Goal: Task Accomplishment & Management: Manage account settings

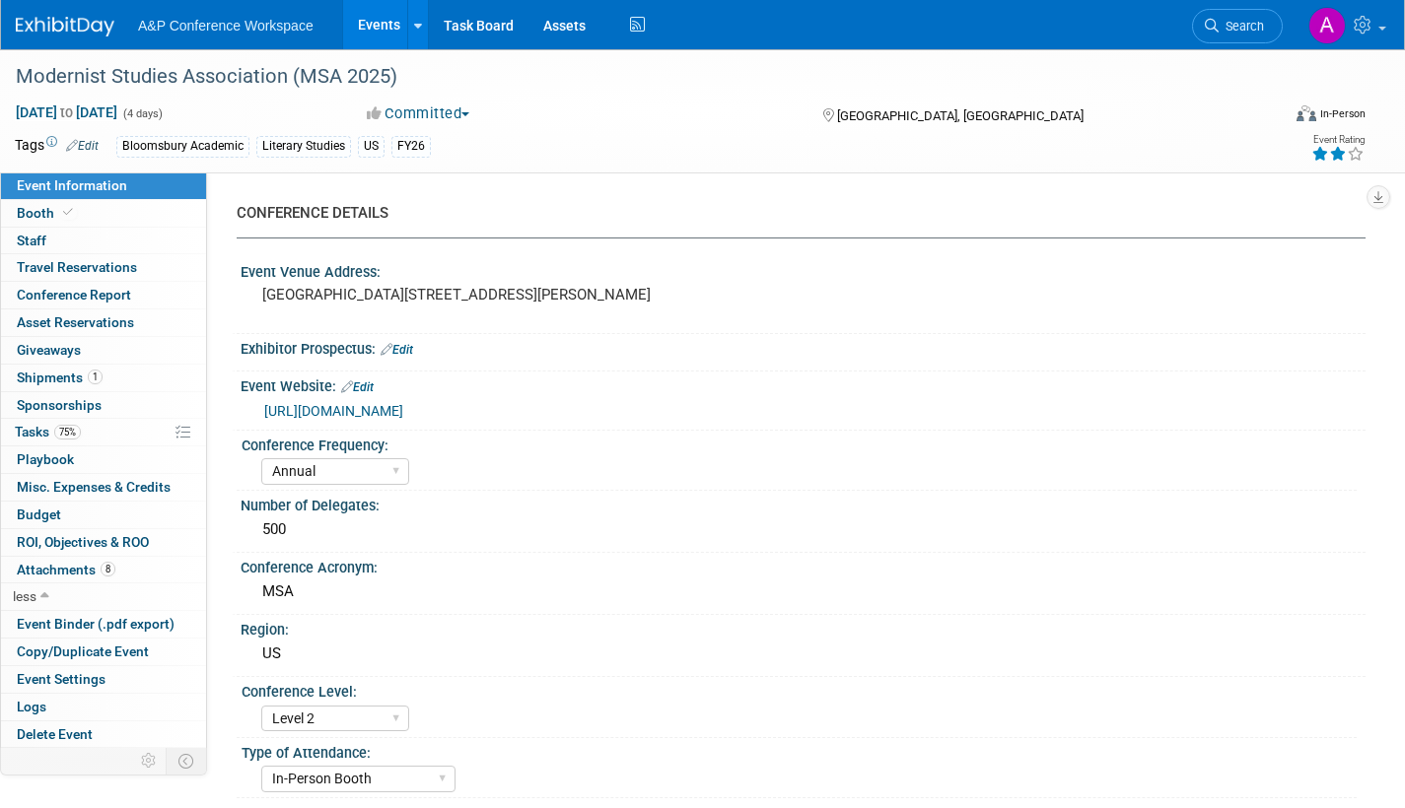
select select "Annual"
select select "Level 2"
select select "In-Person Booth"
select select "Literary Studies"
select select "Bloomsbury Academic"
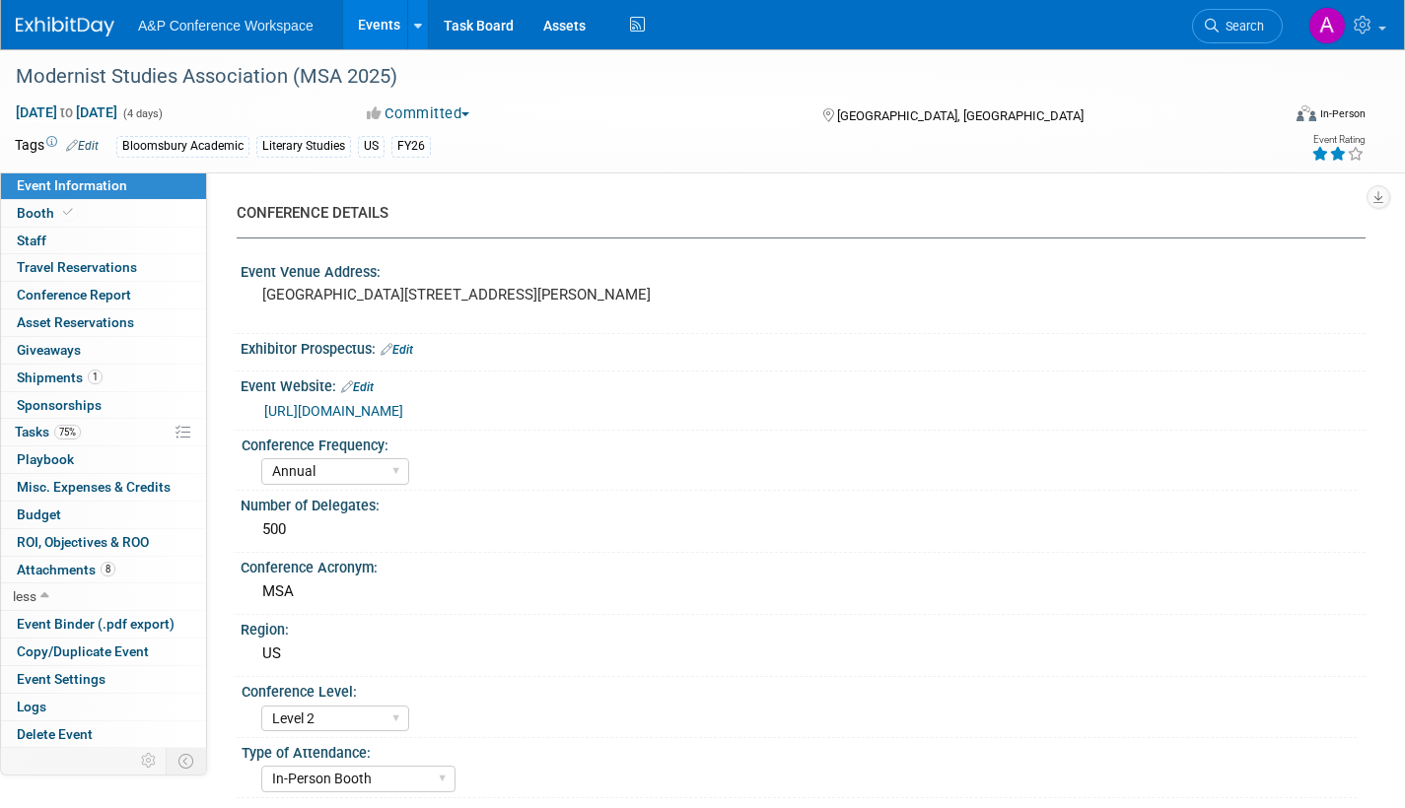
select select "[PERSON_NAME]"
select select "Brand/Subject Presence​"
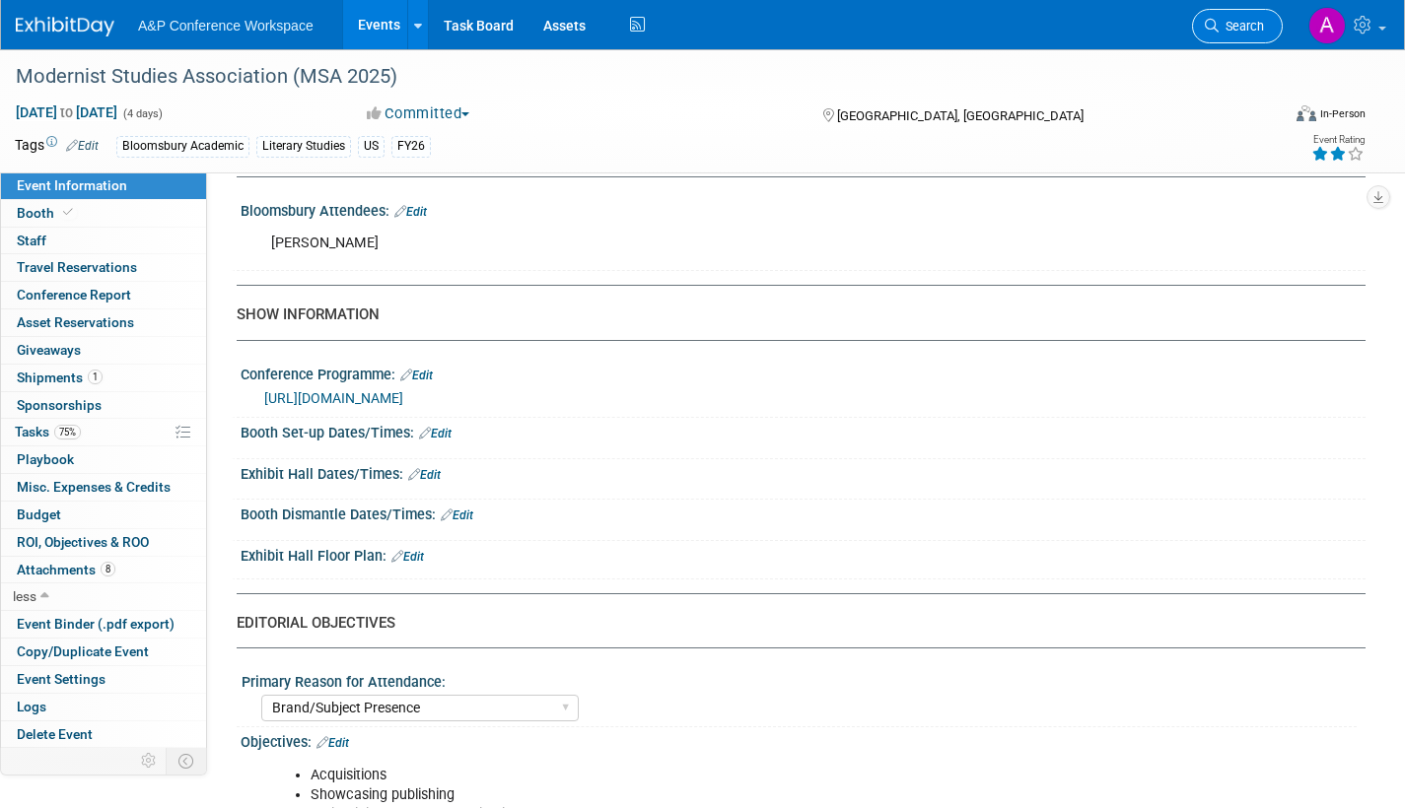
click at [1233, 25] on span "Search" at bounding box center [1240, 26] width 45 height 15
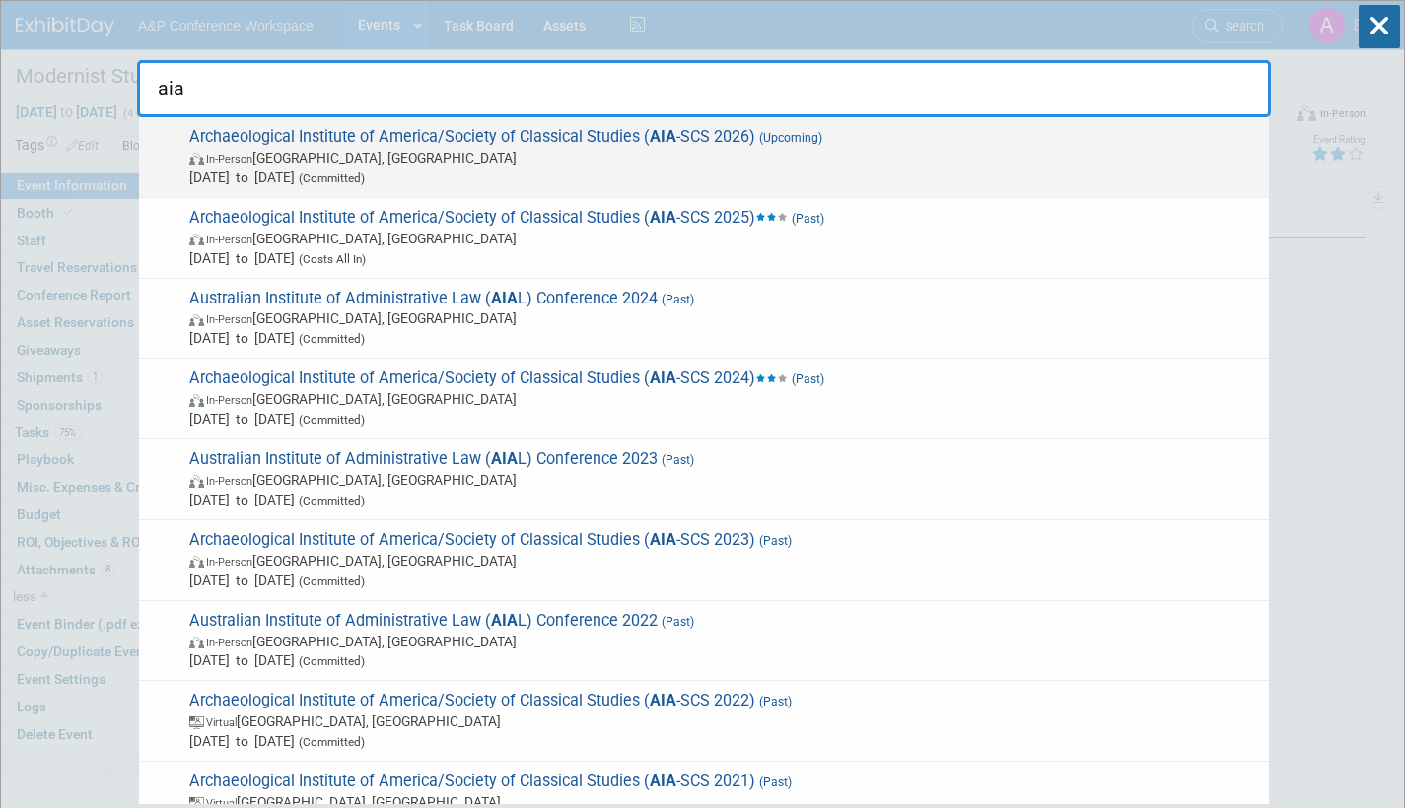
type input "aia"
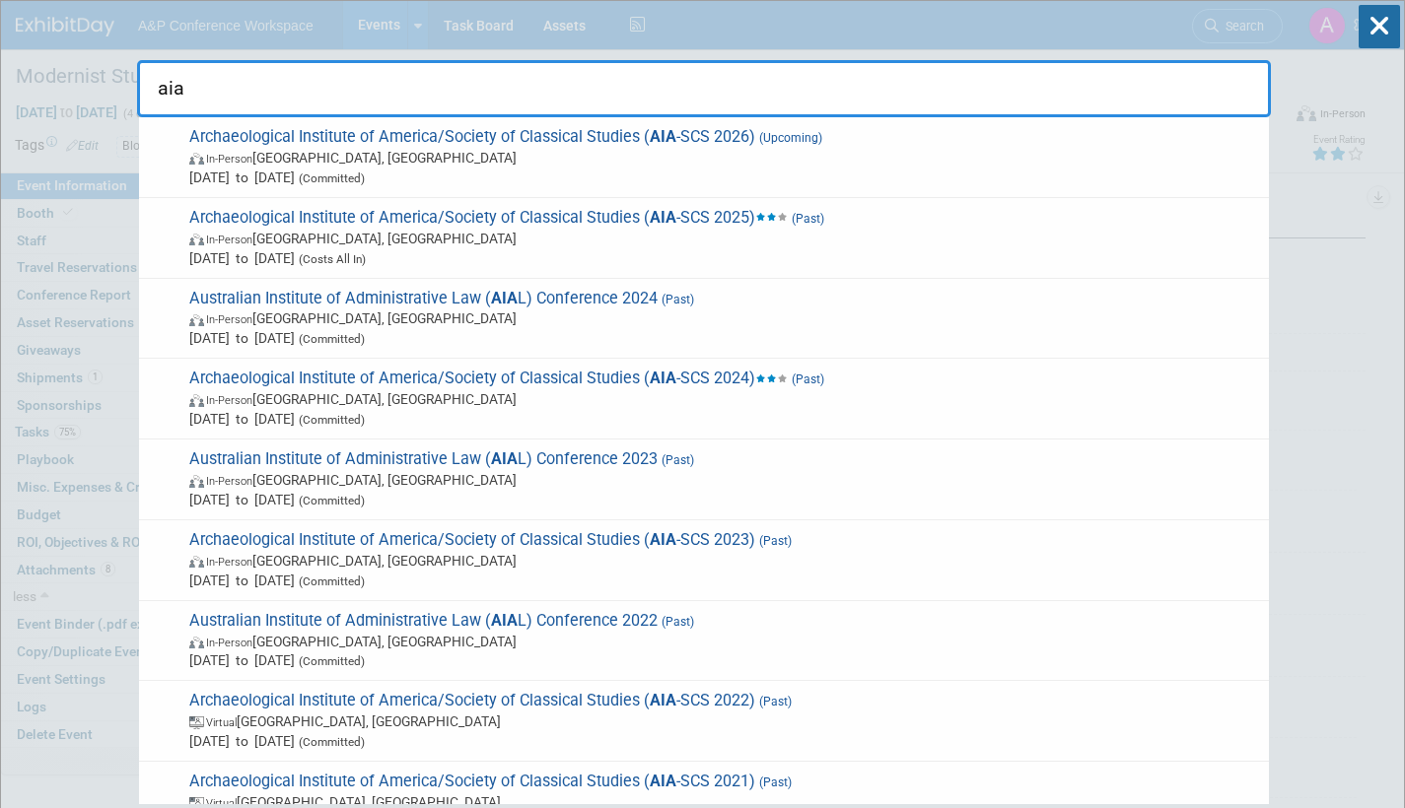
click at [726, 146] on span "Archaeological Institute of America/Society of Classical Studies ( AIA -SCS 202…" at bounding box center [720, 157] width 1075 height 60
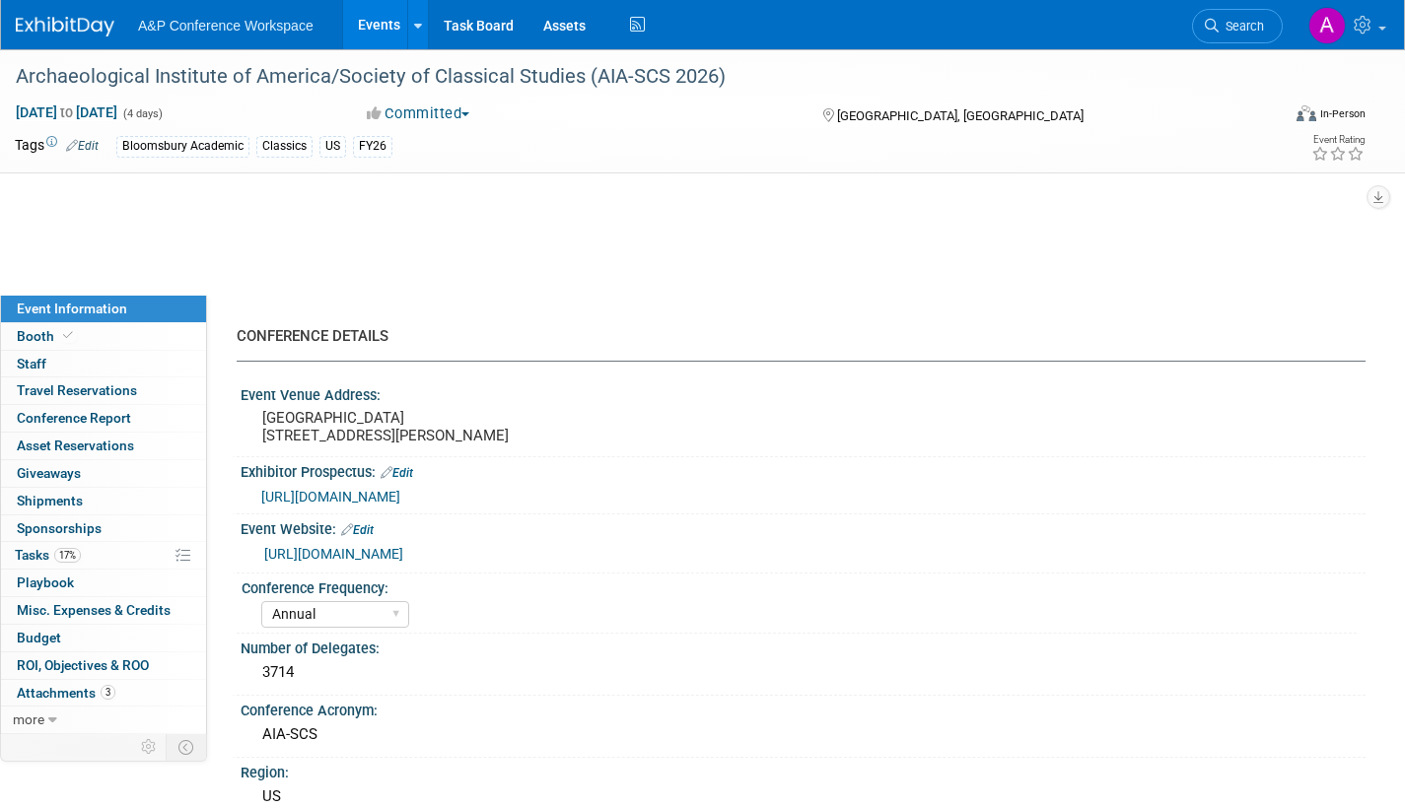
select select "Annual"
select select "Level 2"
select select "In-Person Booth"
select select "Classical Studies"
select select "Bloomsbury Academic"
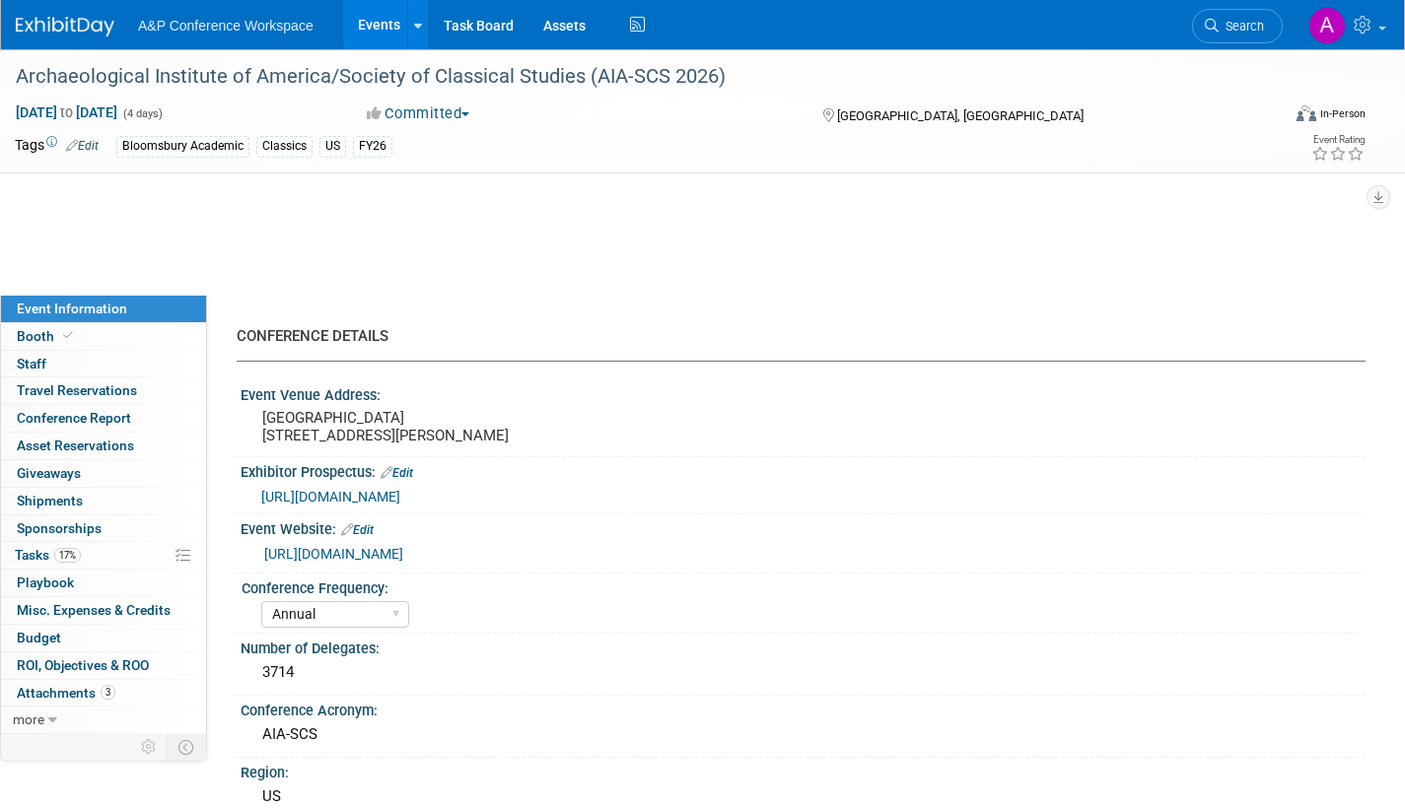
select select "[PERSON_NAME]"
select select "Networking/Commissioning"
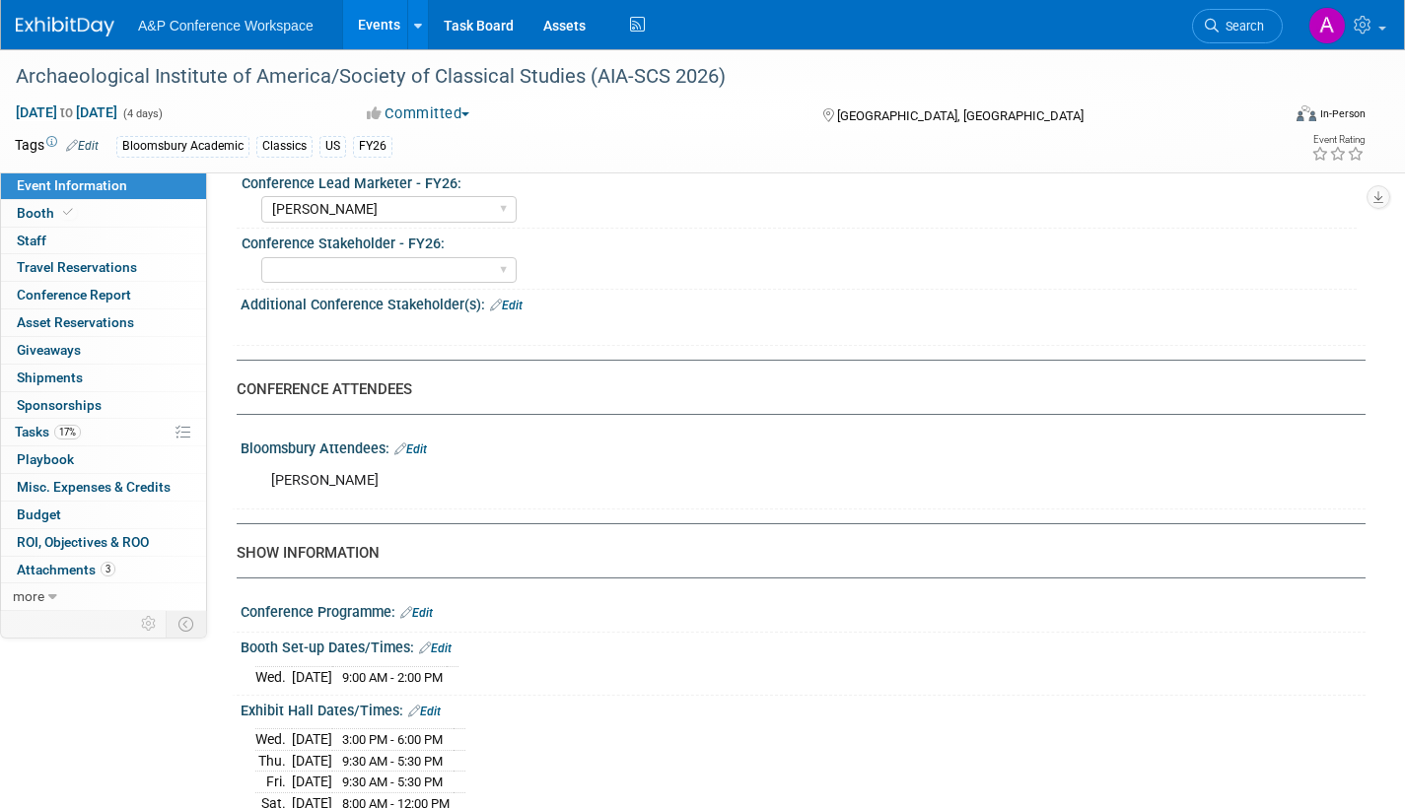
scroll to position [1084, 0]
click at [425, 455] on link "Edit" at bounding box center [410, 449] width 33 height 14
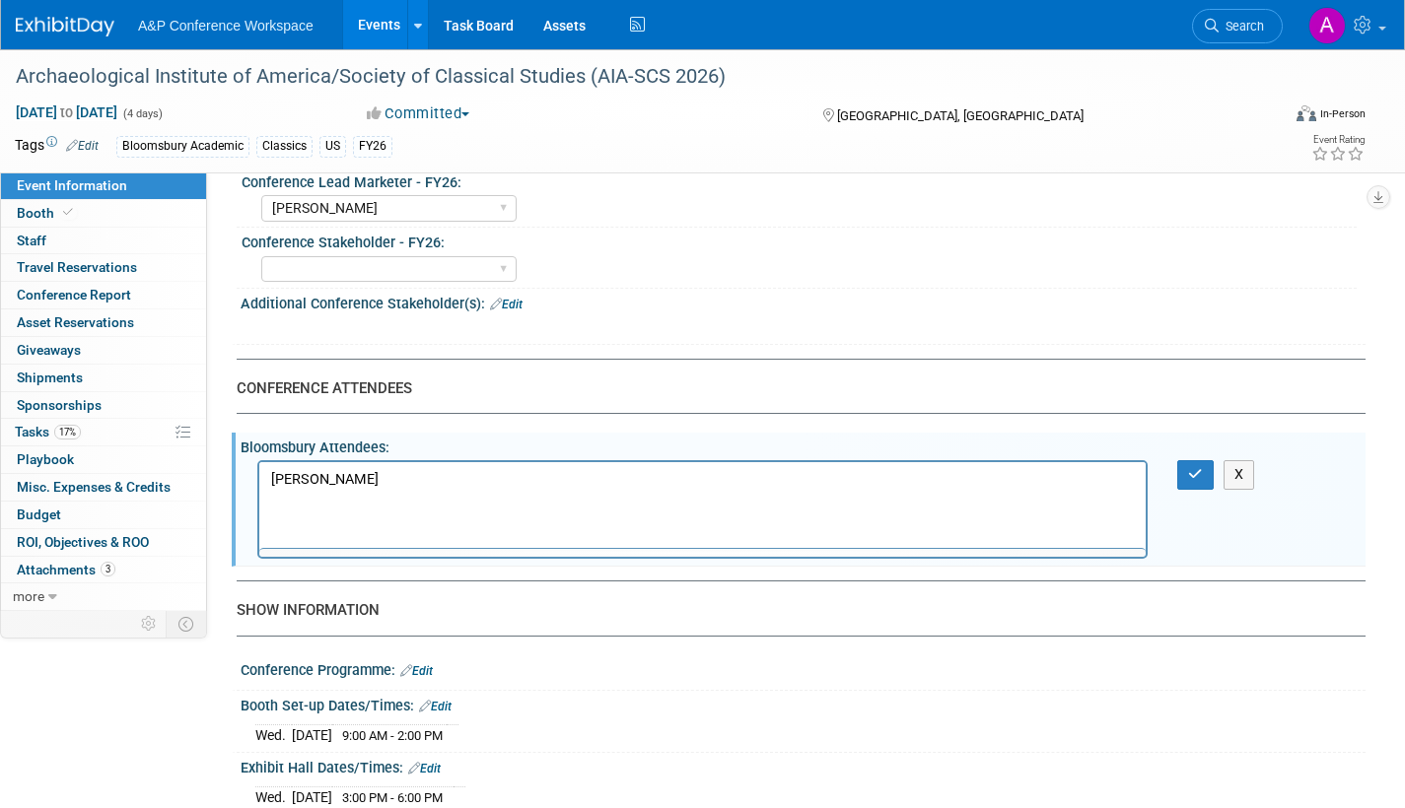
scroll to position [0, 0]
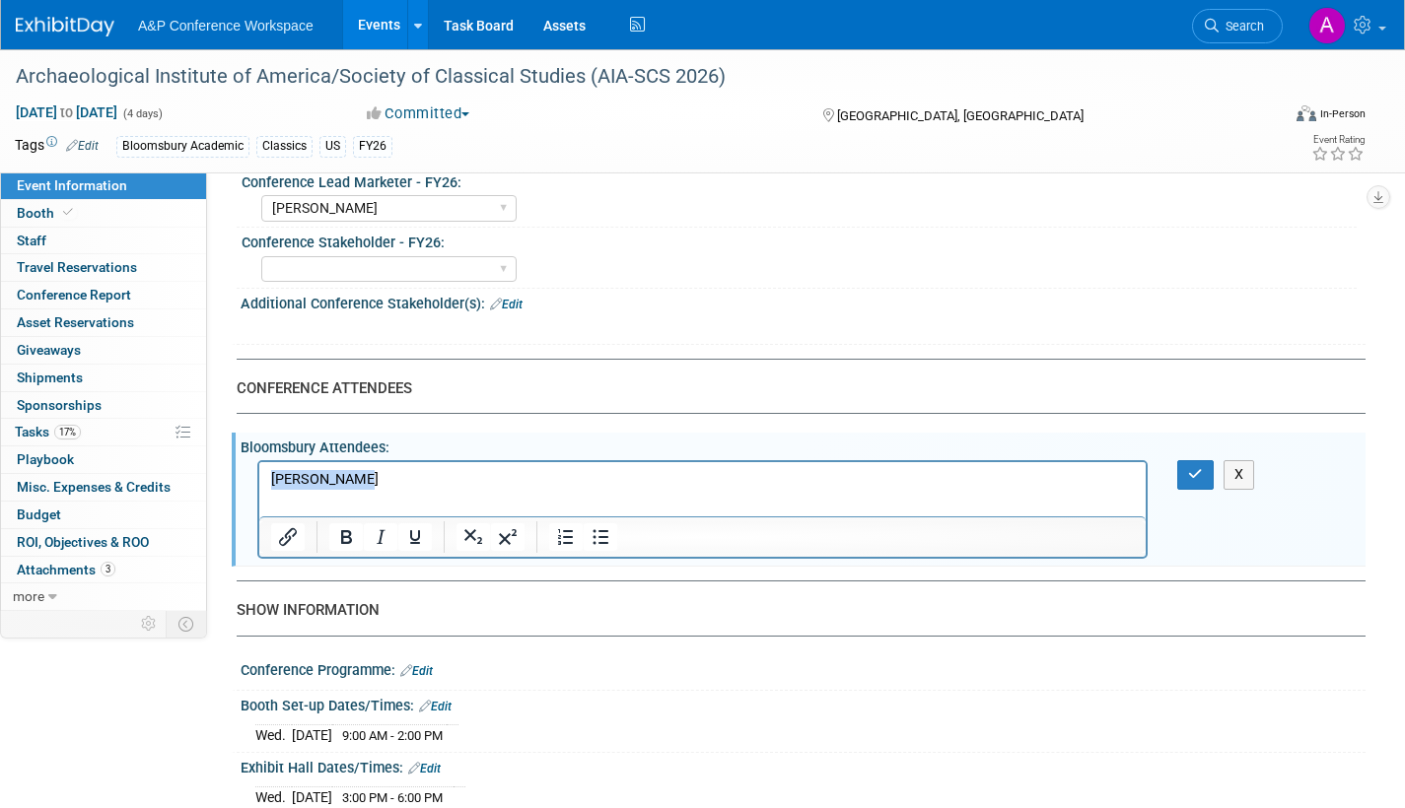
drag, startPoint x: 358, startPoint y: 478, endPoint x: 444, endPoint y: 965, distance: 494.4
click at [259, 484] on html "[PERSON_NAME]" at bounding box center [702, 476] width 886 height 28
click at [1196, 481] on icon "button" at bounding box center [1195, 474] width 15 height 14
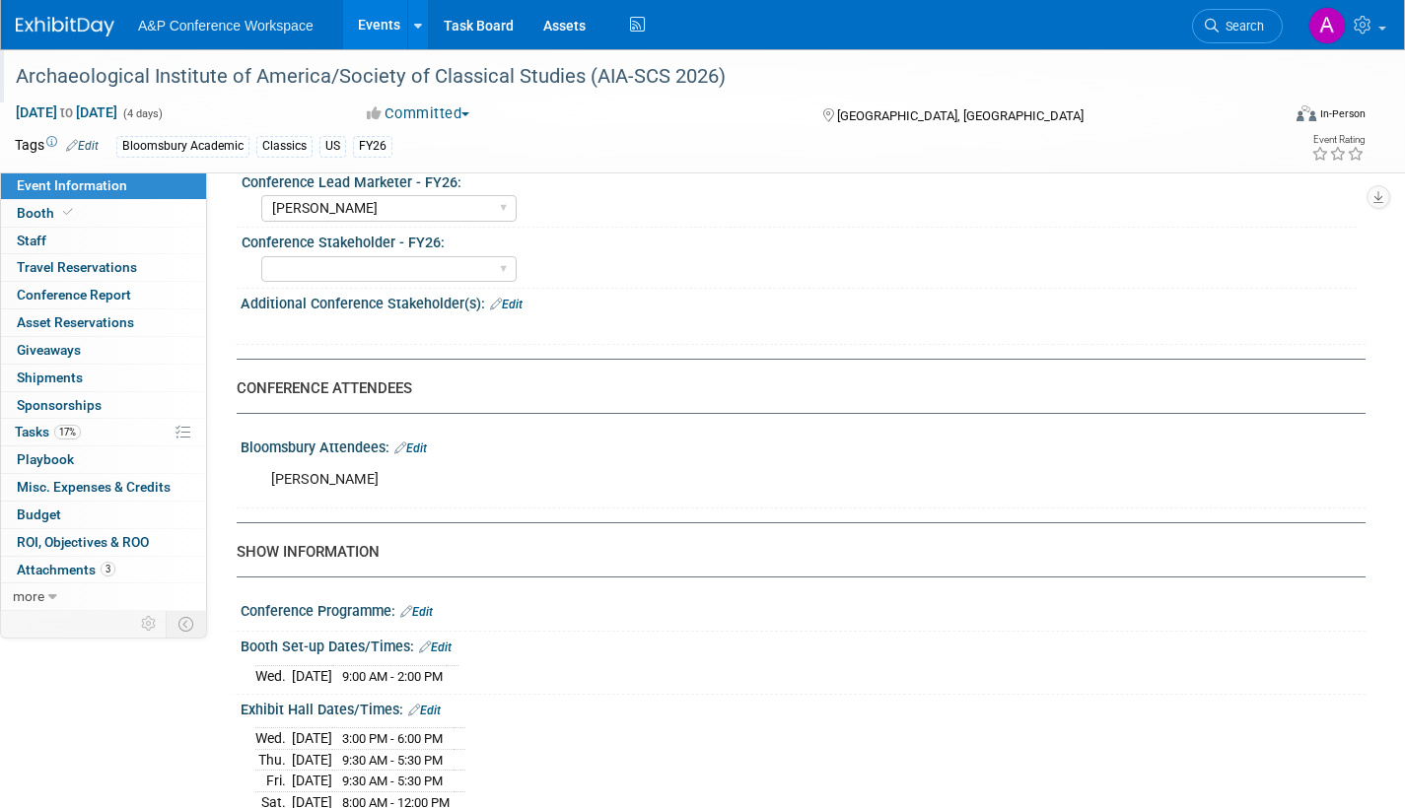
click at [578, 97] on div "Archaeological Institute of America/Society of Classical Studies (AIA-SCS 2026)" at bounding box center [632, 75] width 1265 height 53
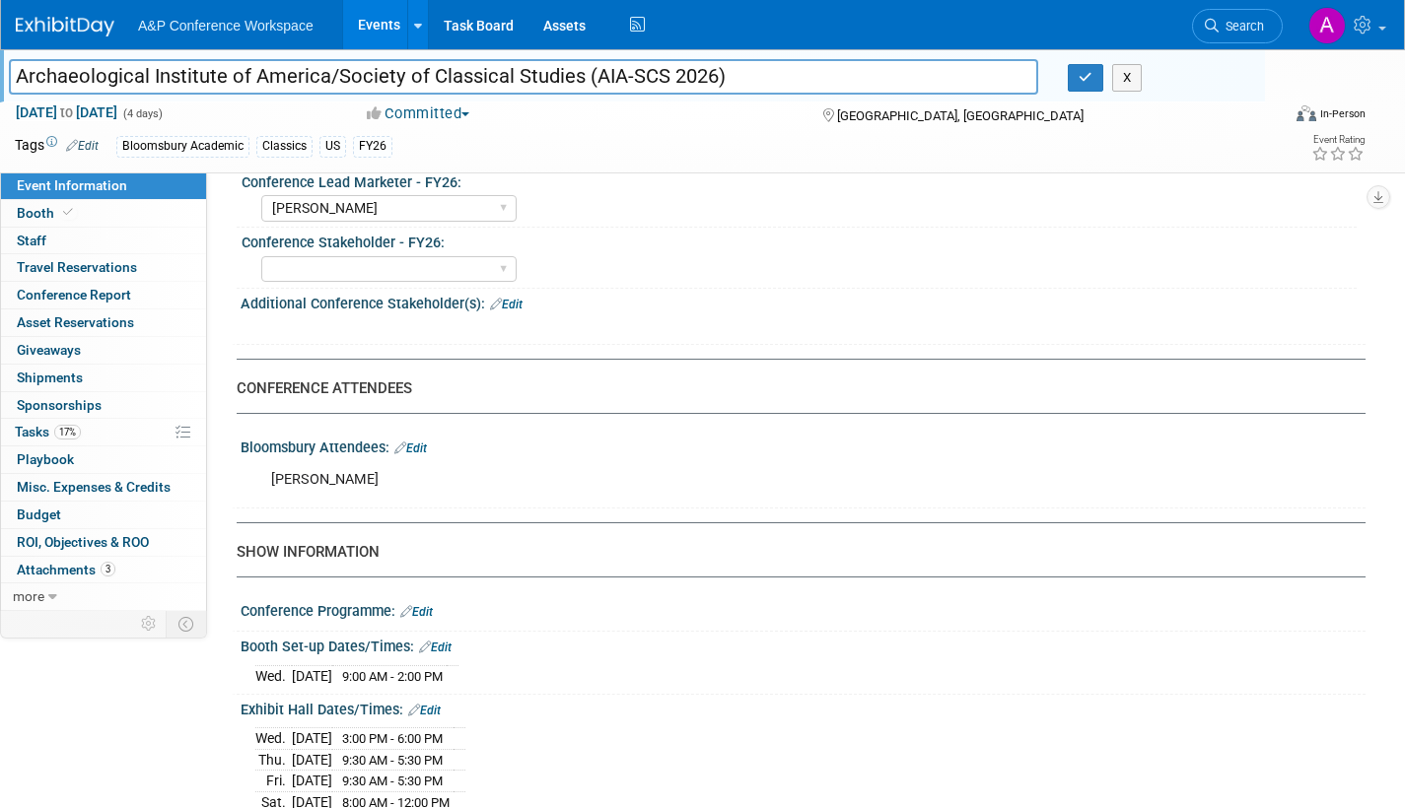
drag, startPoint x: 729, startPoint y: 74, endPoint x: -99, endPoint y: 77, distance: 828.0
click at [1093, 84] on button "button" at bounding box center [1085, 78] width 35 height 28
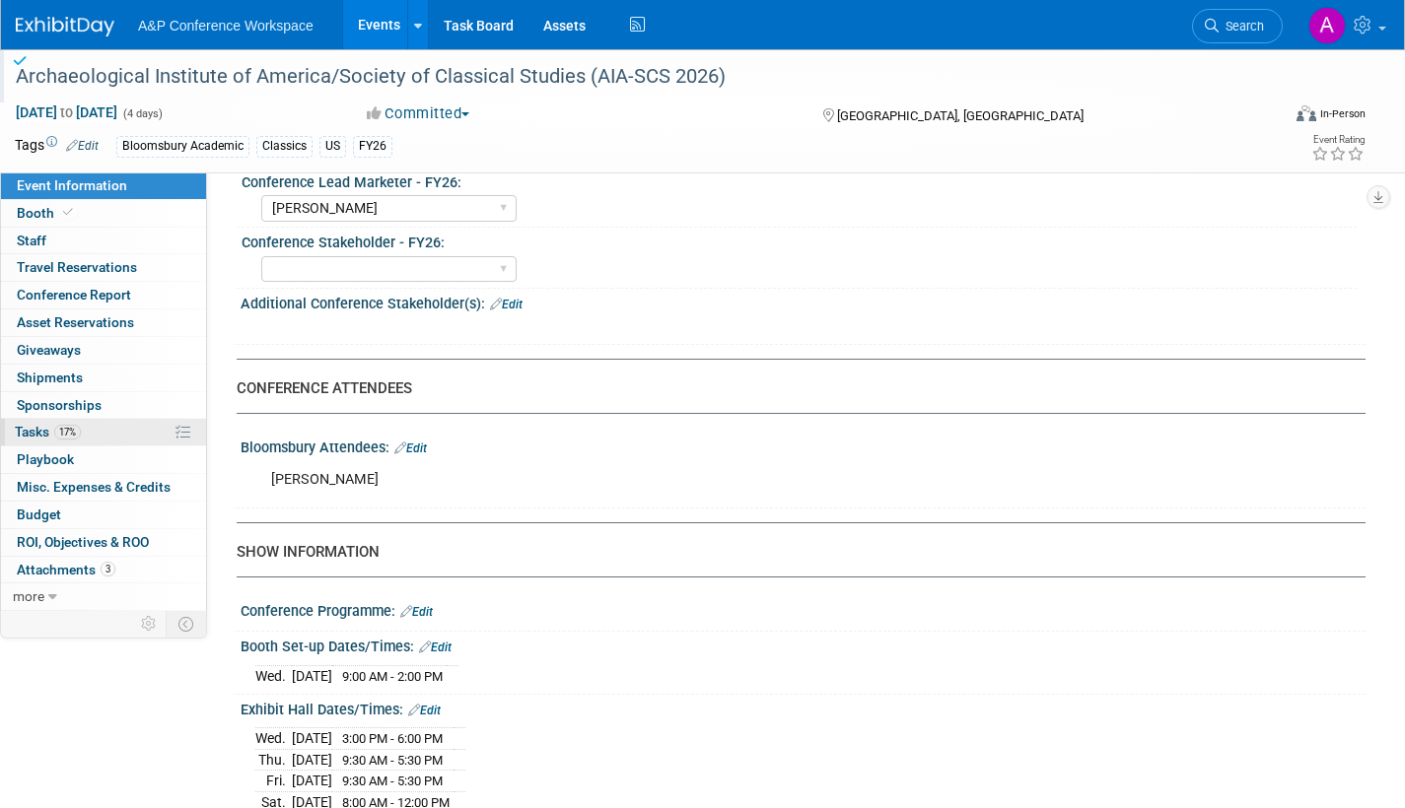
click at [15, 432] on span "Tasks 17%" at bounding box center [48, 432] width 66 height 16
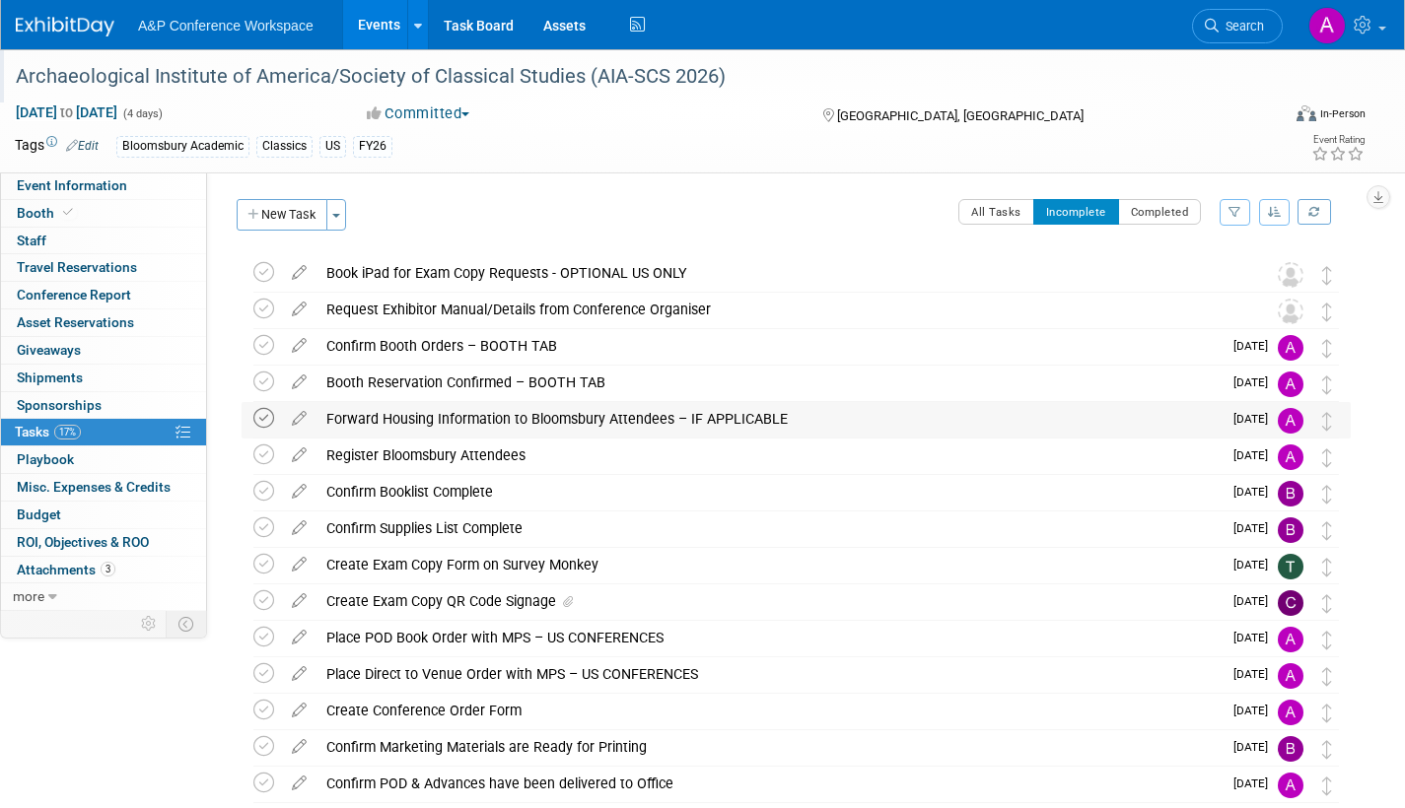
click at [260, 419] on icon at bounding box center [263, 418] width 21 height 21
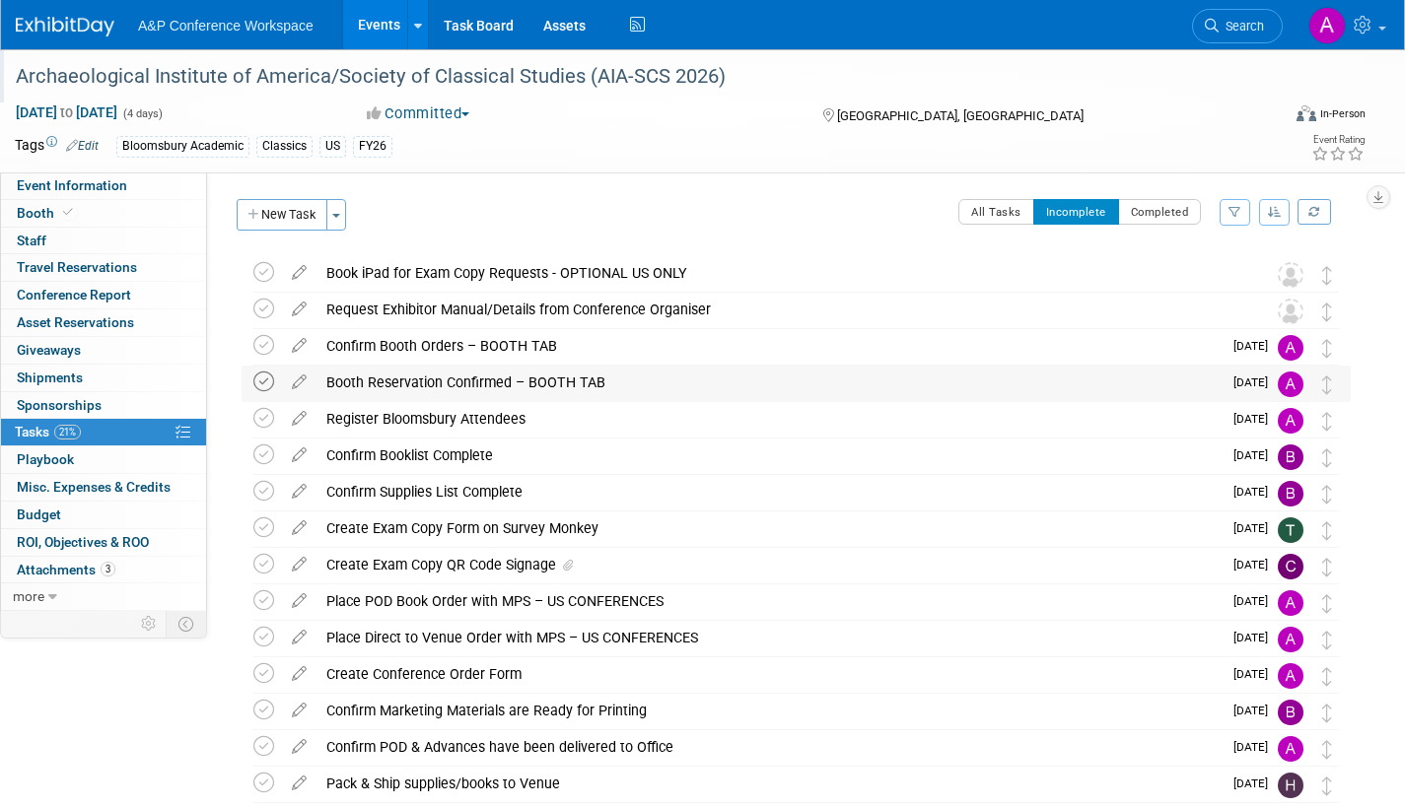
click at [266, 379] on icon at bounding box center [263, 382] width 21 height 21
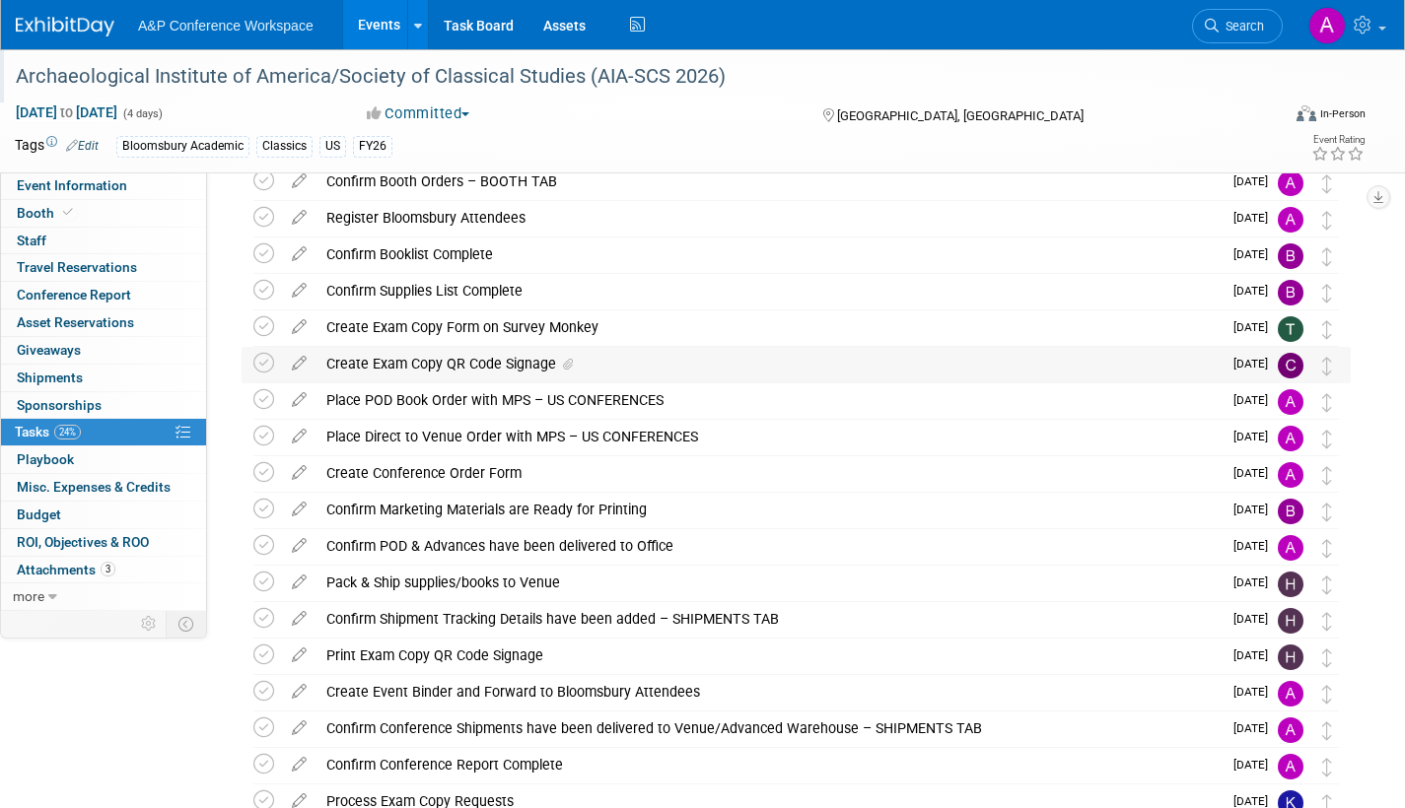
scroll to position [371, 0]
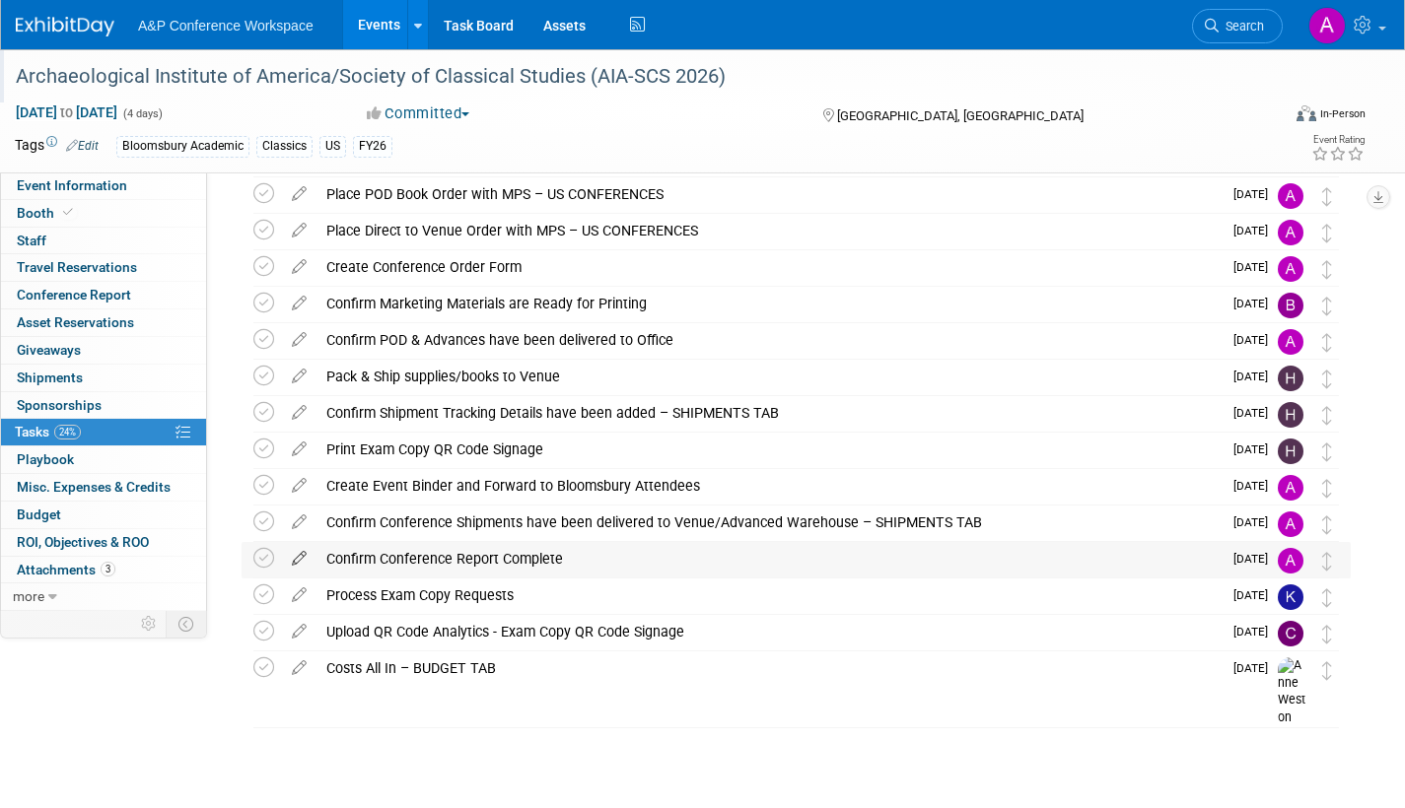
click at [303, 550] on icon at bounding box center [299, 554] width 34 height 25
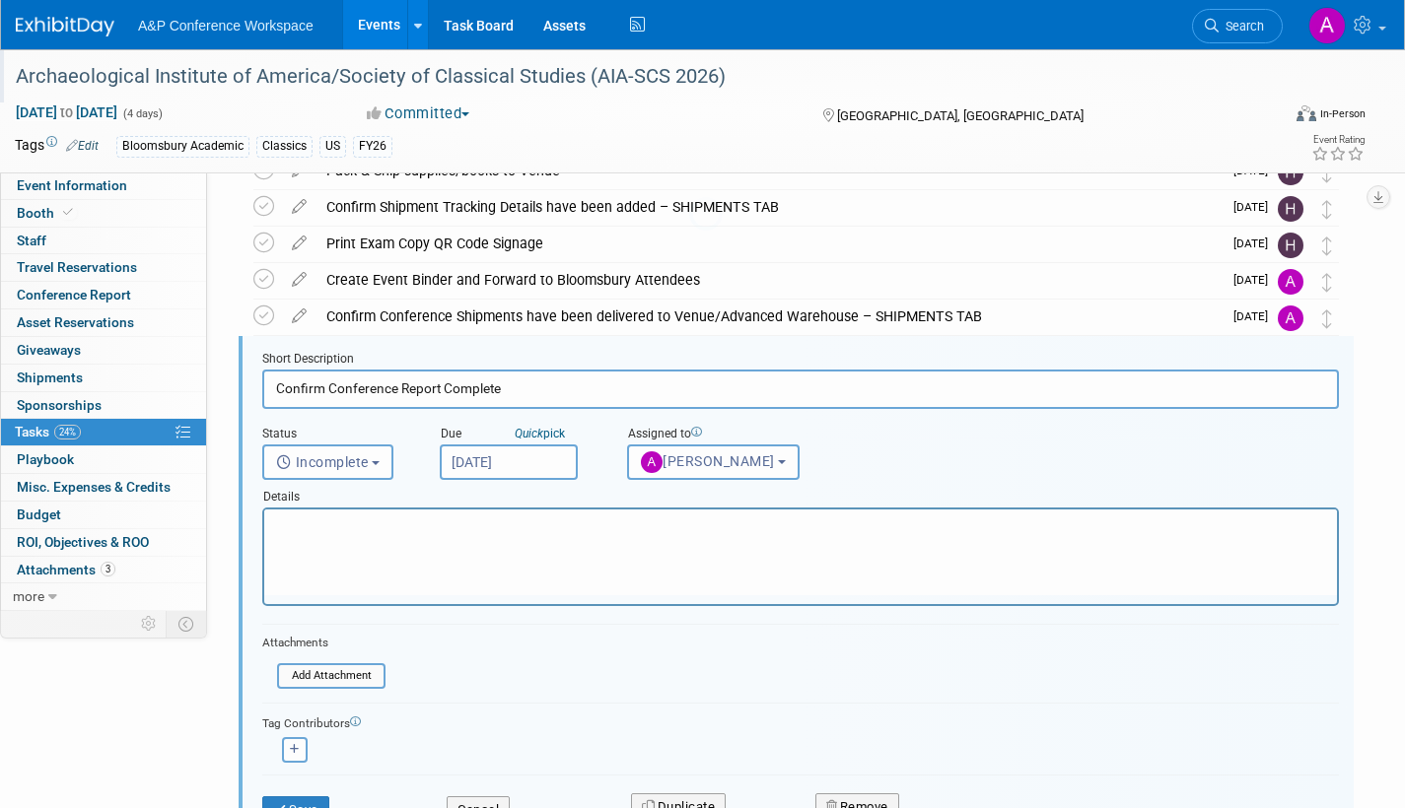
scroll to position [624, 0]
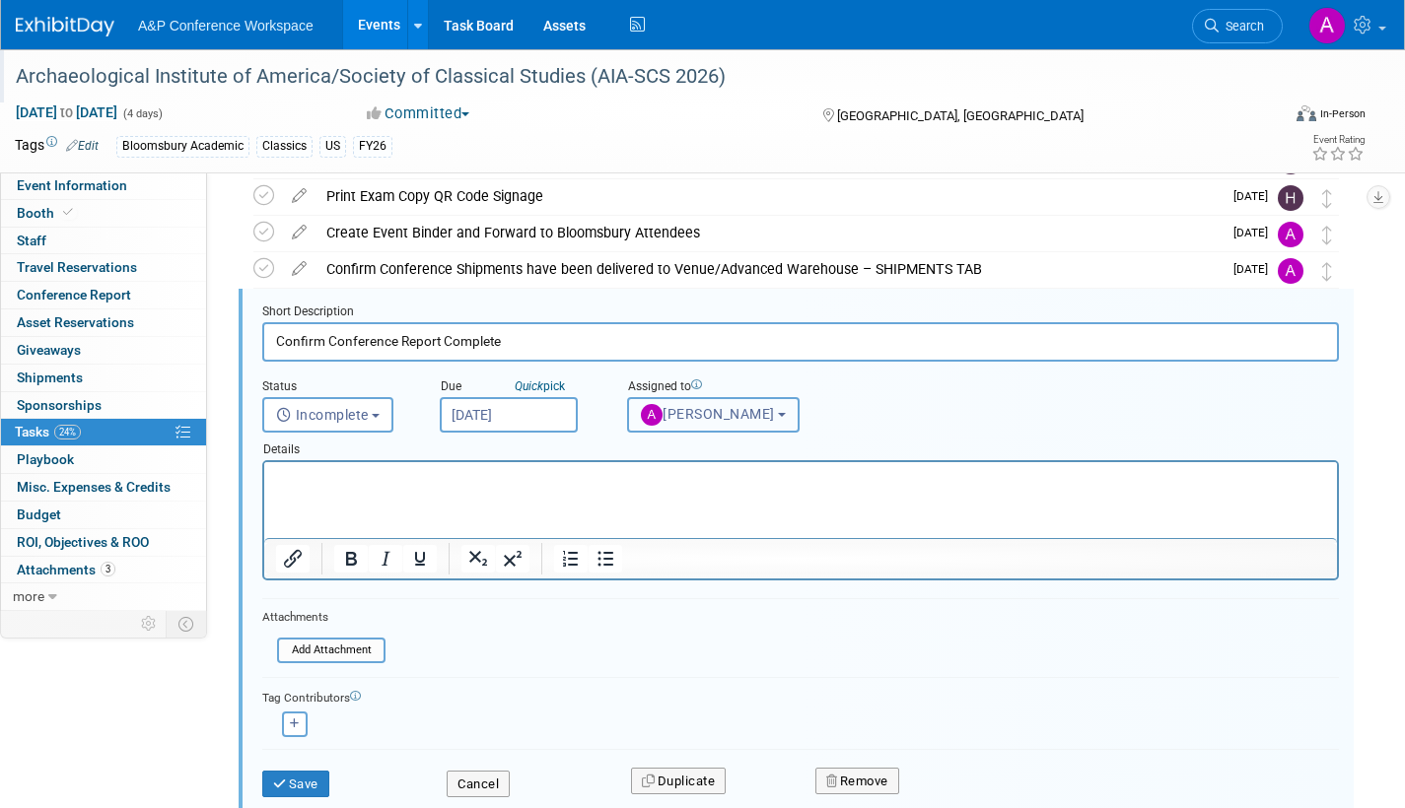
click at [730, 421] on span "[PERSON_NAME]" at bounding box center [708, 414] width 134 height 16
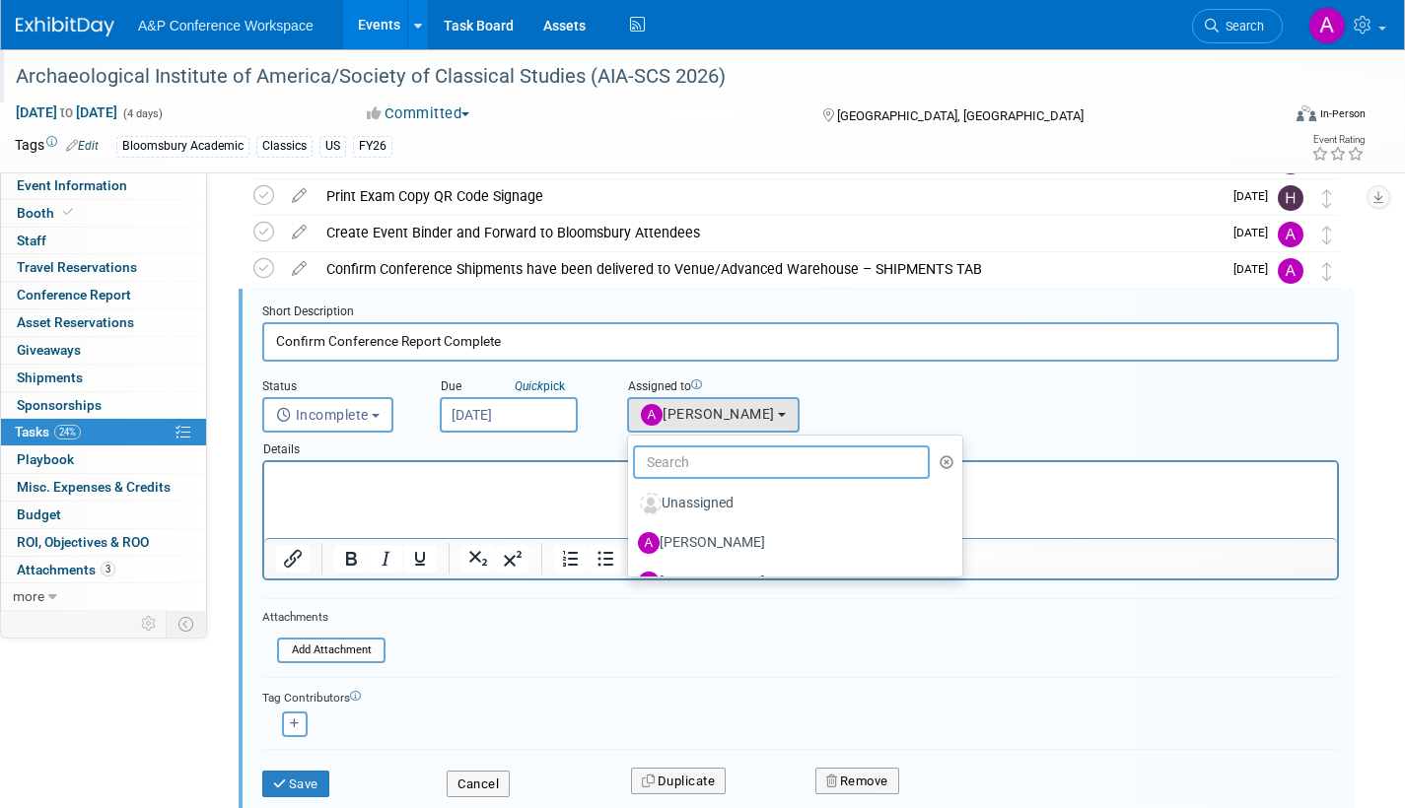
click at [713, 463] on input "text" at bounding box center [781, 463] width 297 height 34
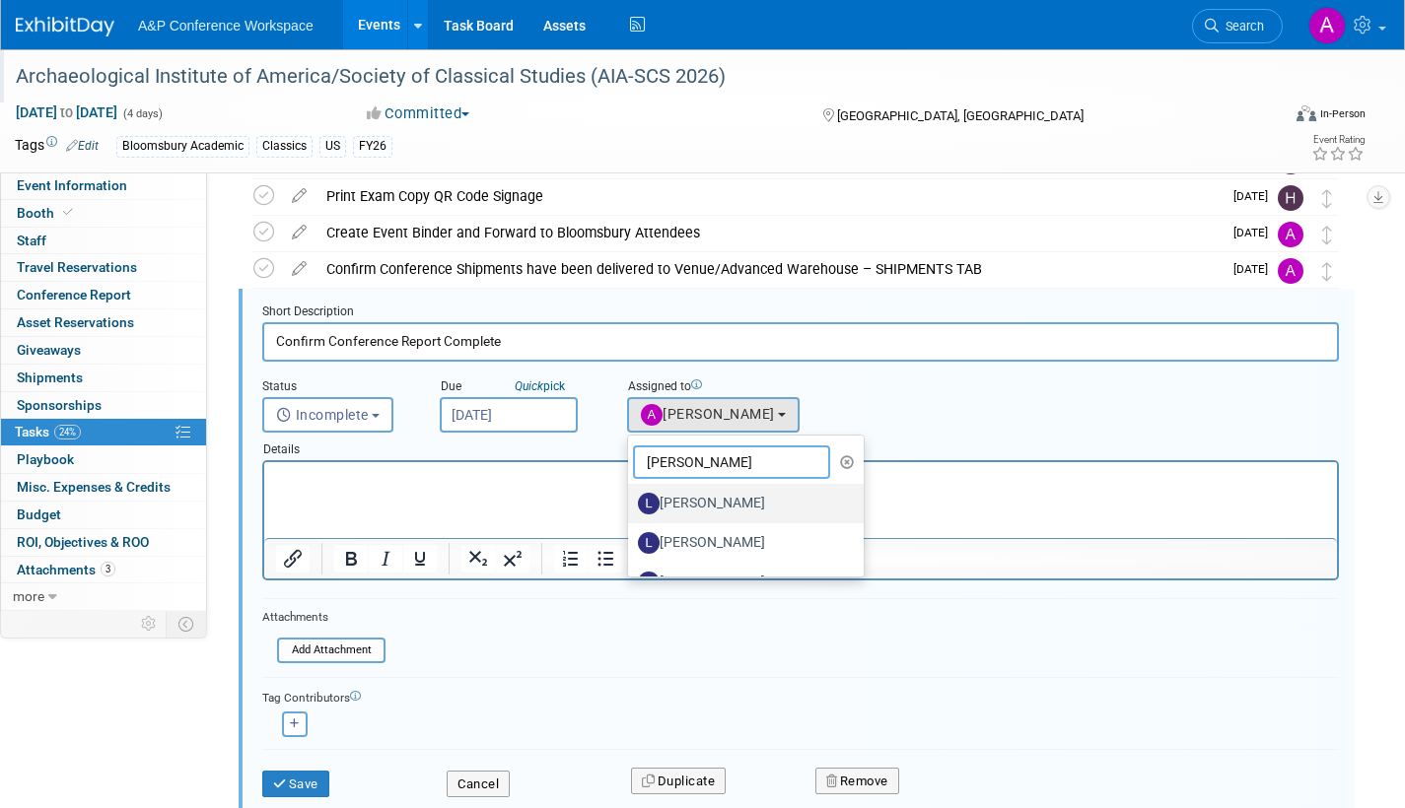
type input "[PERSON_NAME]"
drag, startPoint x: 745, startPoint y: 508, endPoint x: 483, endPoint y: 34, distance: 541.8
click at [745, 508] on label "[PERSON_NAME]" at bounding box center [741, 504] width 206 height 32
click at [631, 508] on input "[PERSON_NAME]" at bounding box center [624, 501] width 13 height 13
select select "d9aaadeb-26ca-451d-bc7c-dcf9f40c40ce"
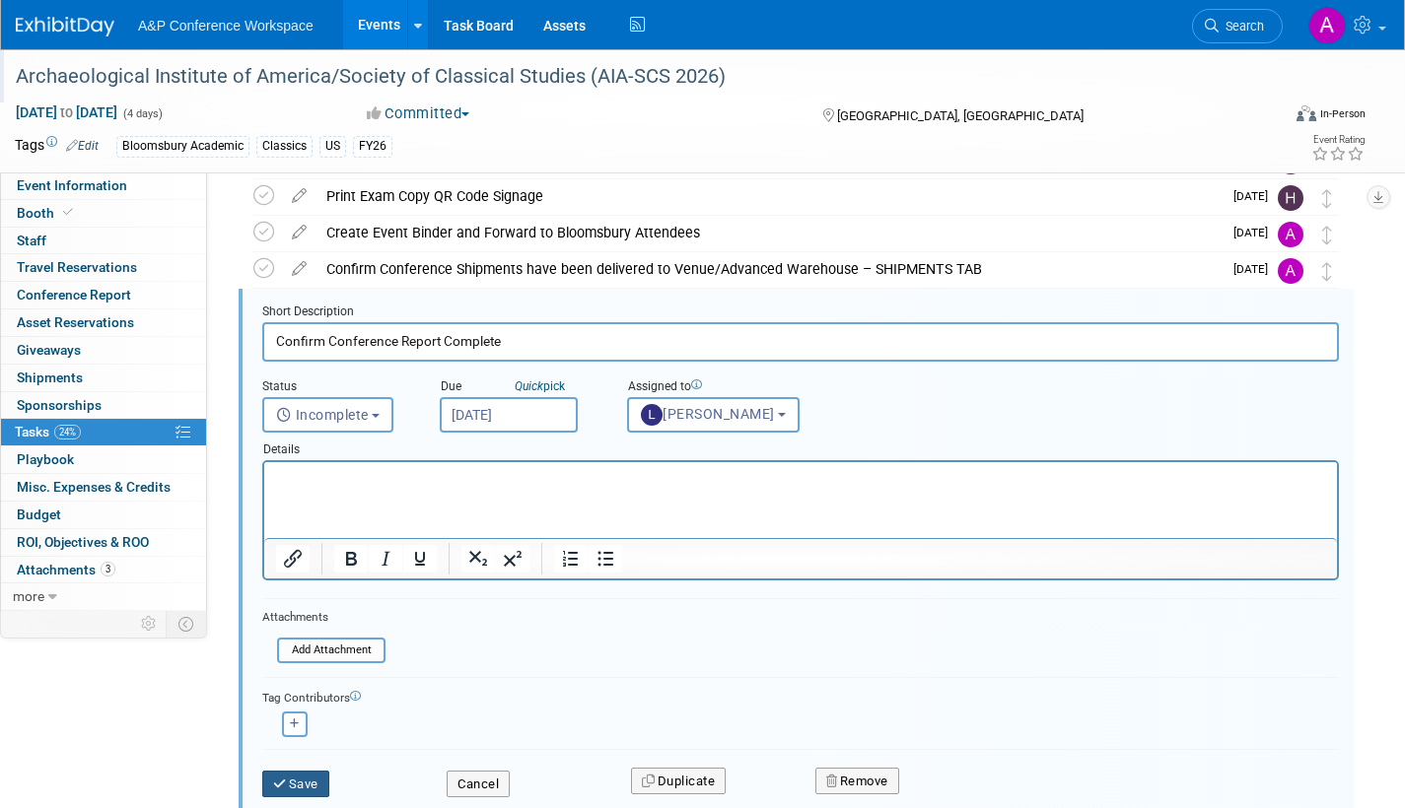
click at [313, 783] on button "Save" at bounding box center [295, 785] width 67 height 28
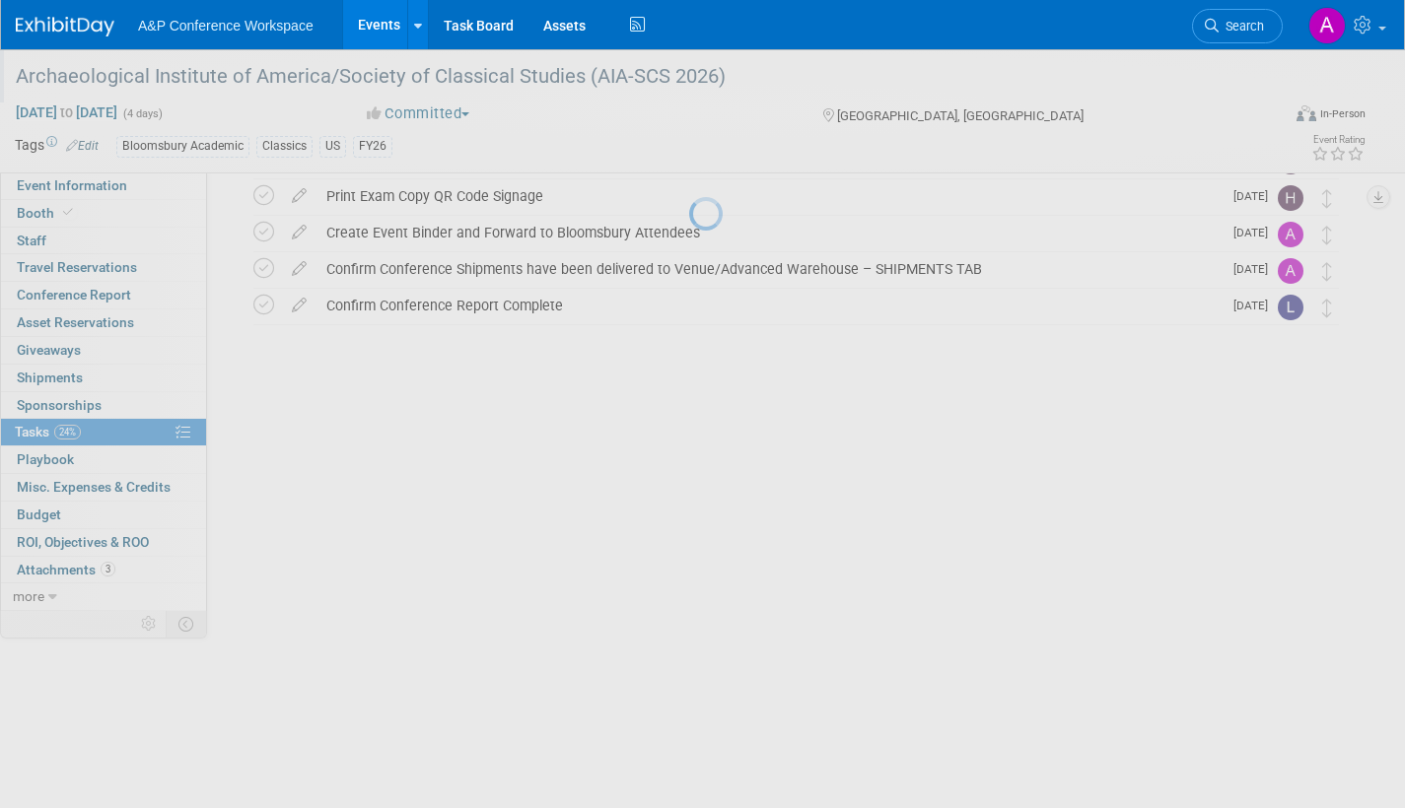
scroll to position [371, 0]
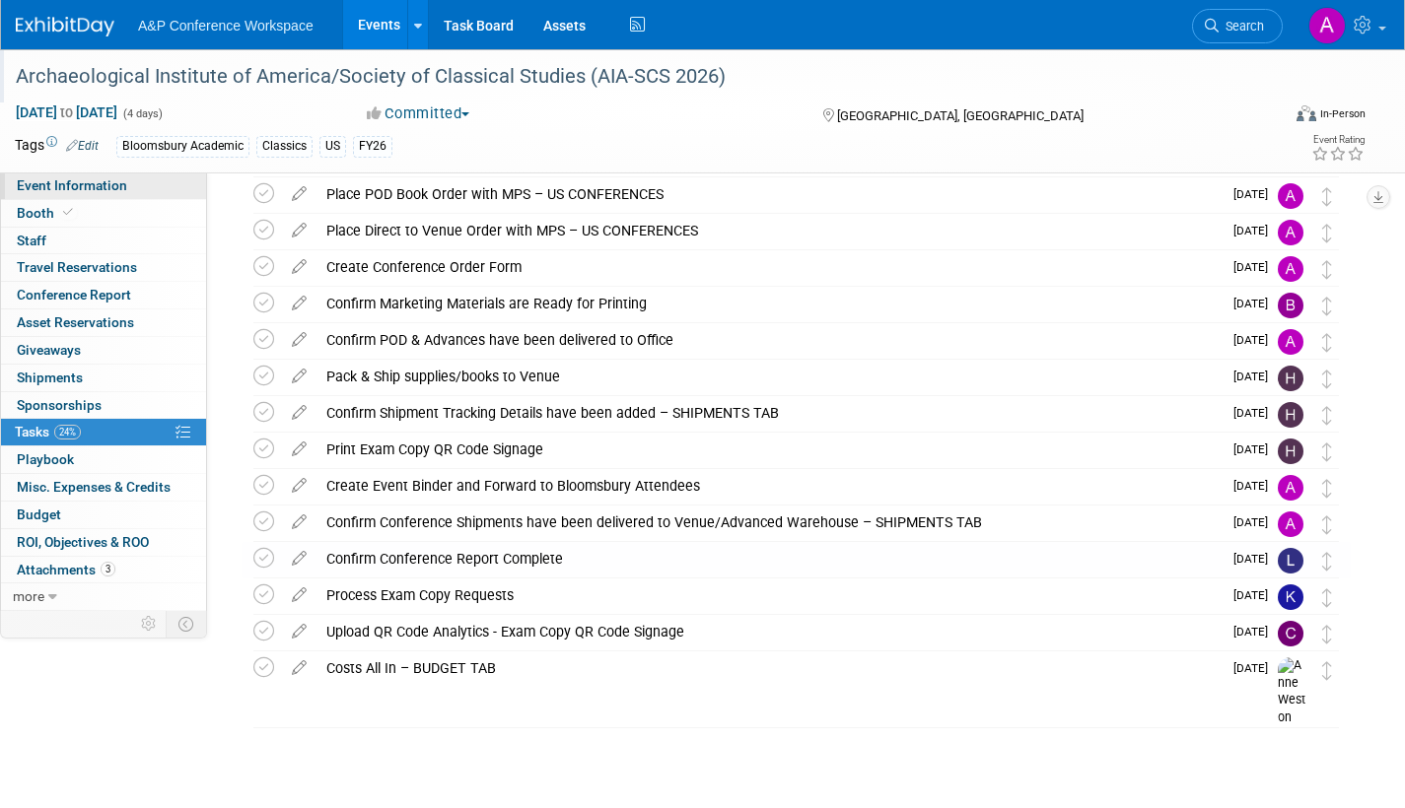
click at [126, 178] on link "Event Information" at bounding box center [103, 185] width 205 height 27
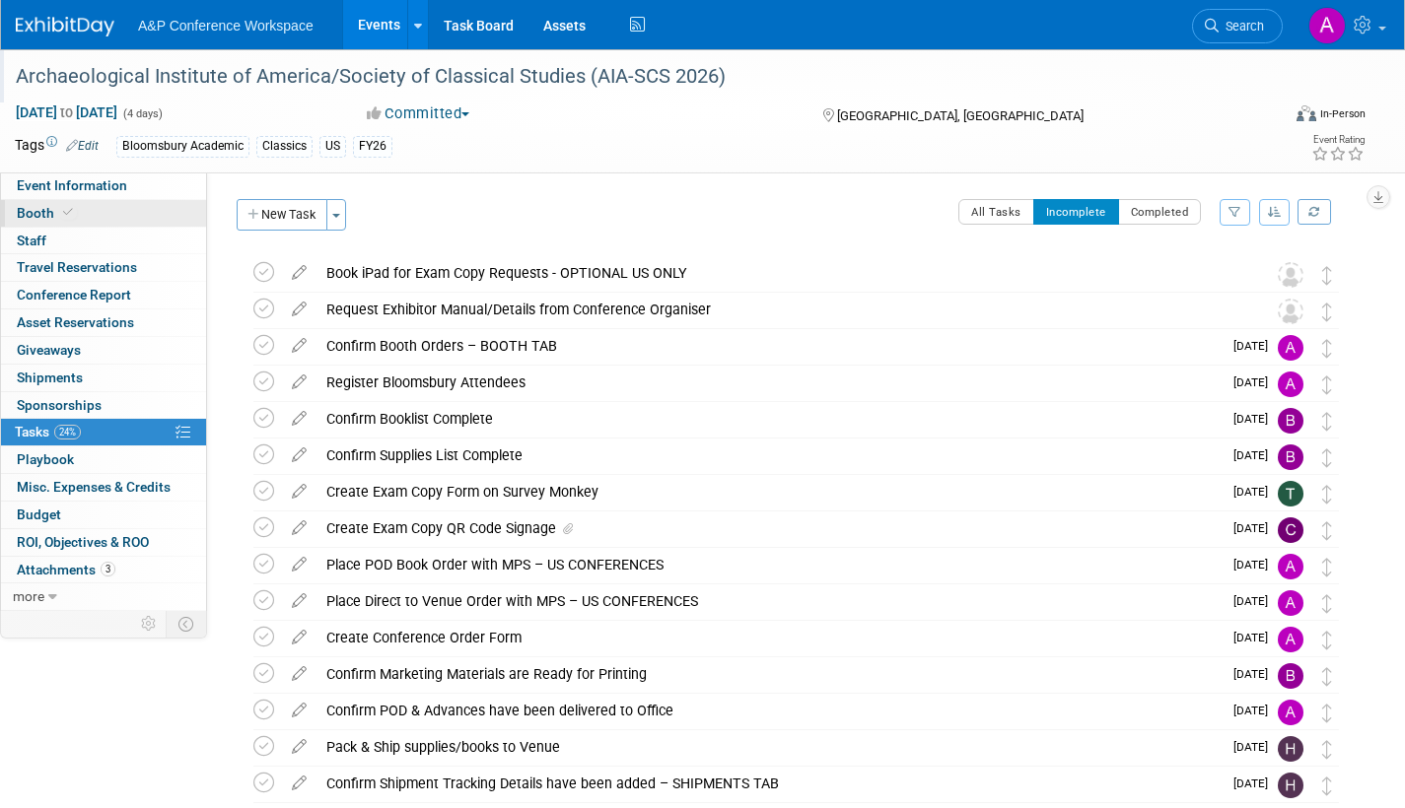
select select "Annual"
select select "Level 2"
select select "In-Person Booth"
select select "Classical Studies"
select select "Bloomsbury Academic"
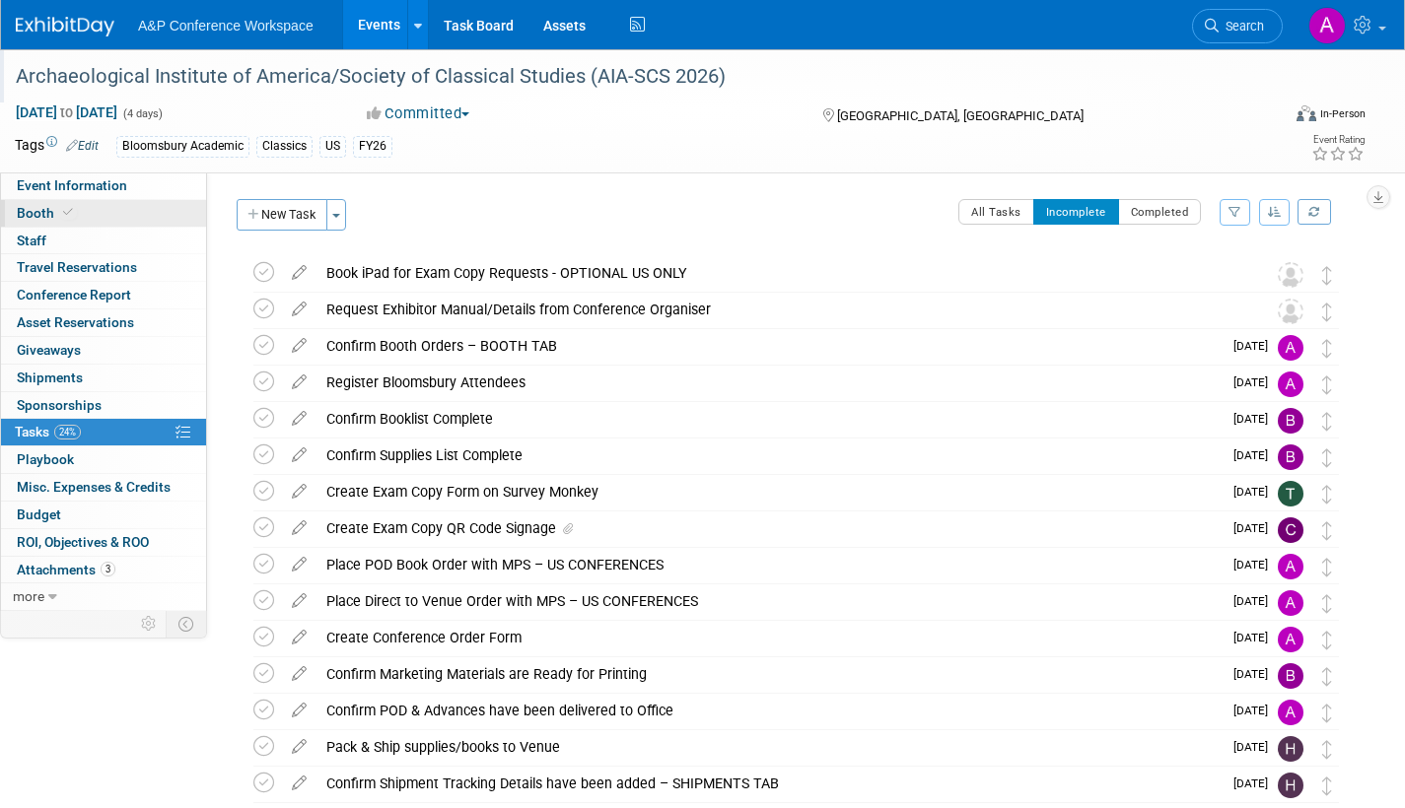
select select "[PERSON_NAME]"
select select "Networking/Commissioning"
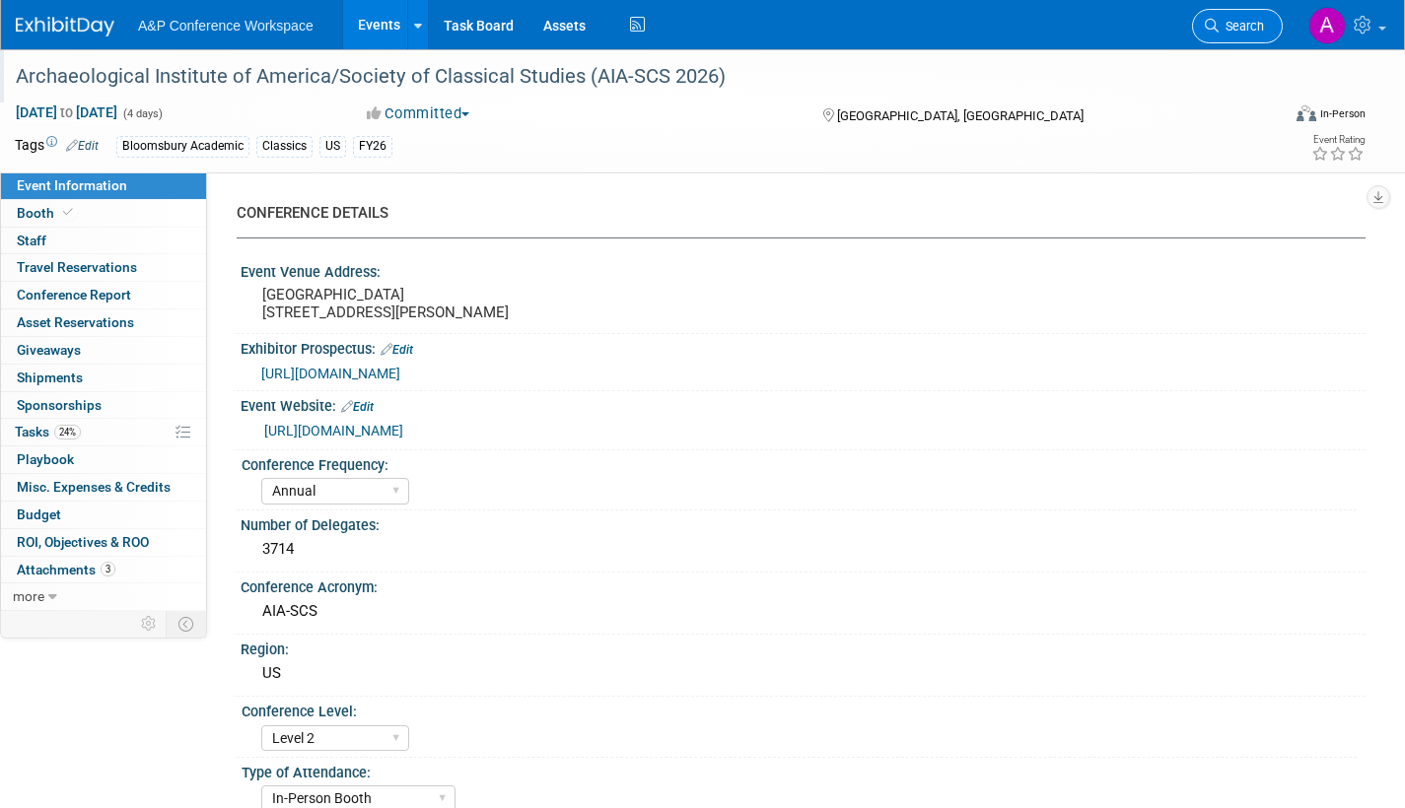
click at [1223, 32] on span "Search" at bounding box center [1240, 26] width 45 height 15
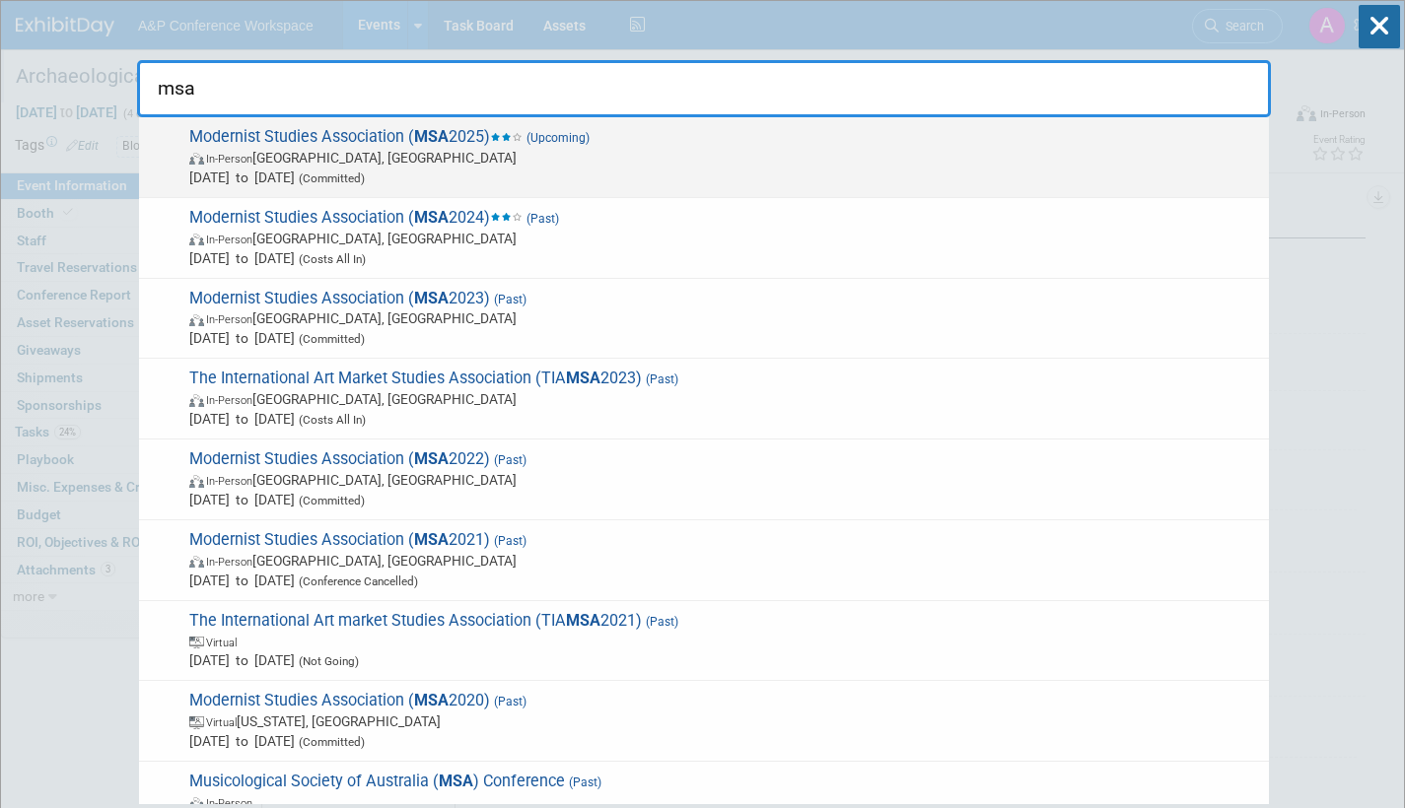
type input "msa"
click at [346, 145] on span "Modernist Studies Association ( MSA 2025) (Upcoming) In-Person [GEOGRAPHIC_DATA…" at bounding box center [720, 157] width 1075 height 60
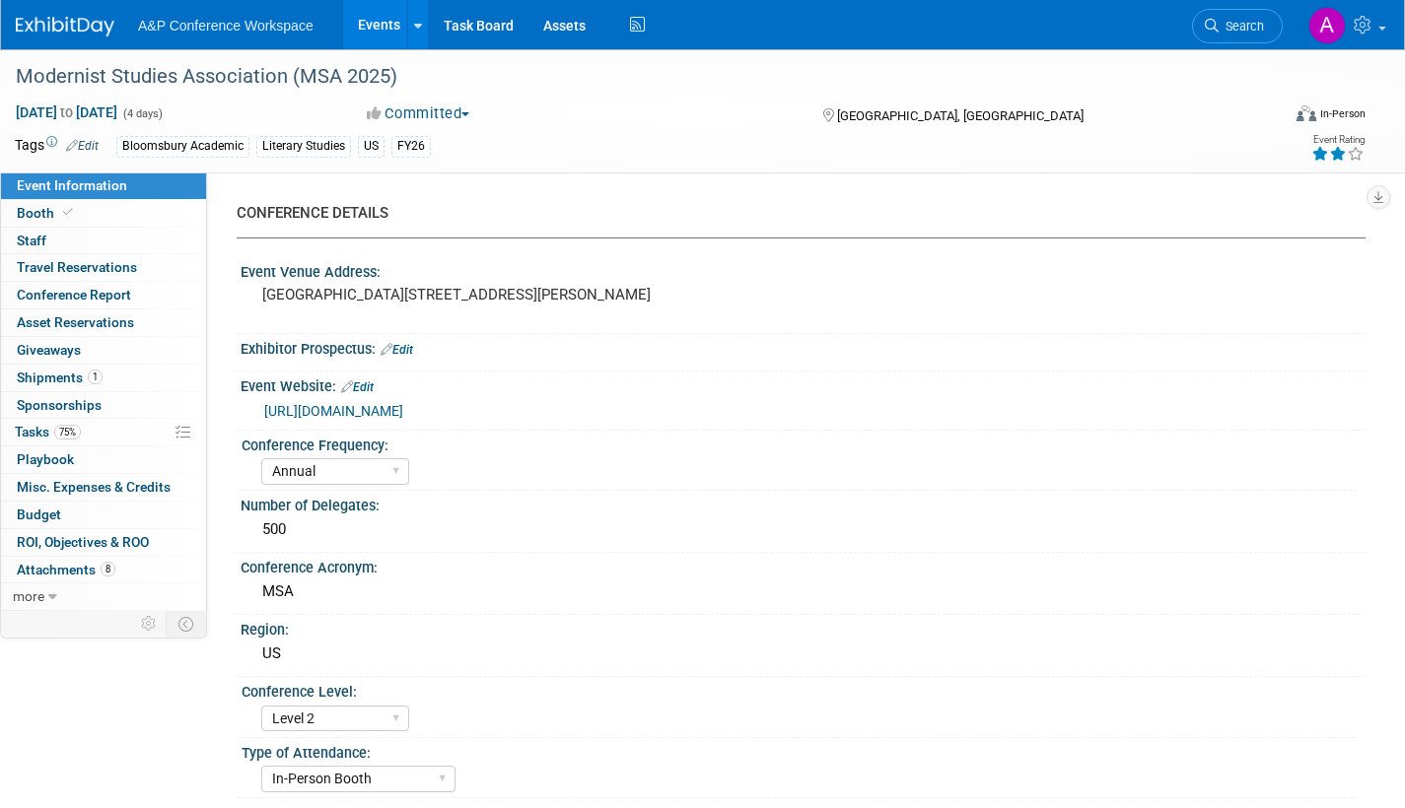
select select "Annual"
select select "Level 2"
select select "In-Person Booth"
select select "Literary Studies"
select select "Bloomsbury Academic"
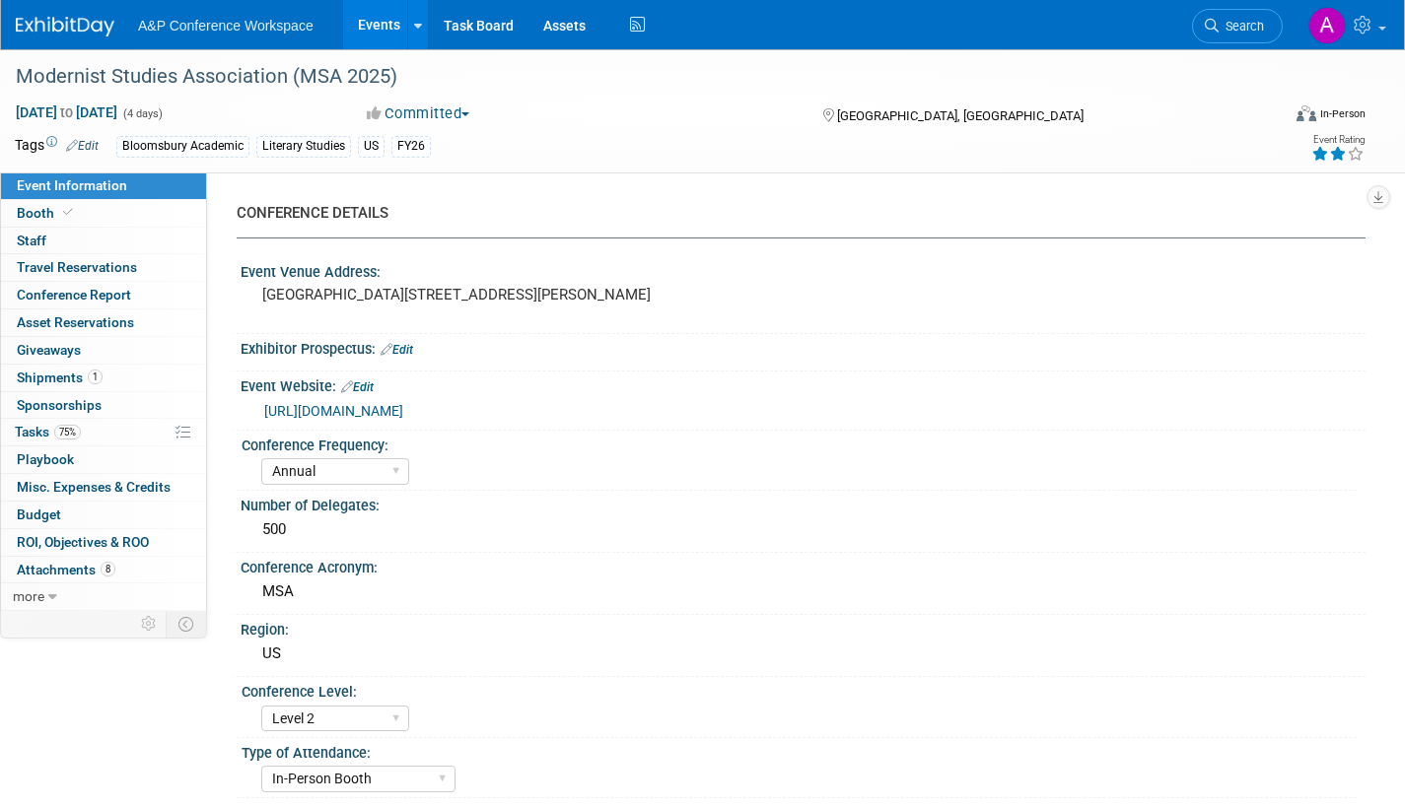
select select "[PERSON_NAME]"
select select "Brand/Subject Presence​"
click at [39, 374] on span "Shipments 1" at bounding box center [60, 378] width 86 height 16
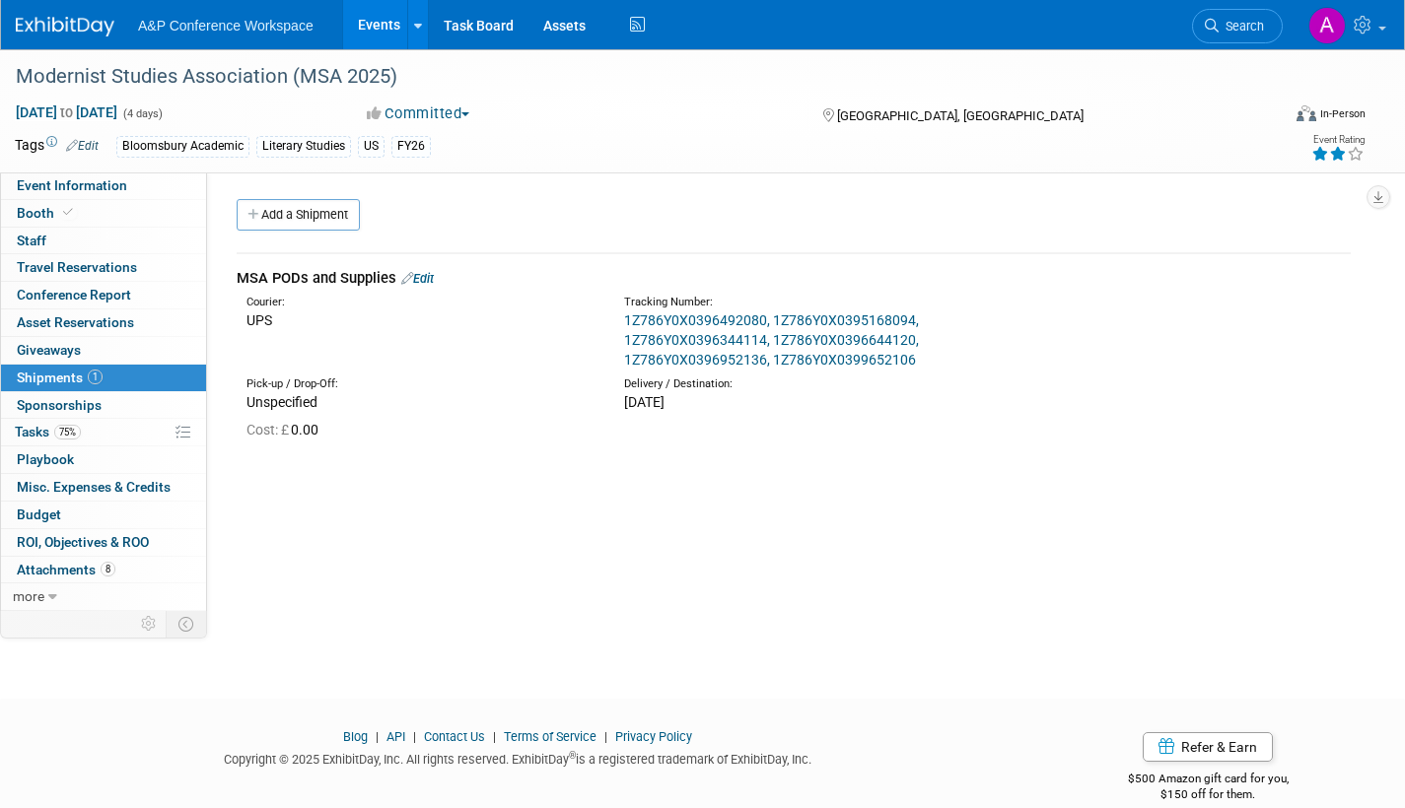
click at [746, 320] on link "1Z786Y0X0396492080, 1Z786Y0X0395168094, 1Z786Y0X0396344114, 1Z786Y0X0396644120,…" at bounding box center [771, 339] width 295 height 55
click at [430, 283] on link "Edit" at bounding box center [417, 278] width 33 height 15
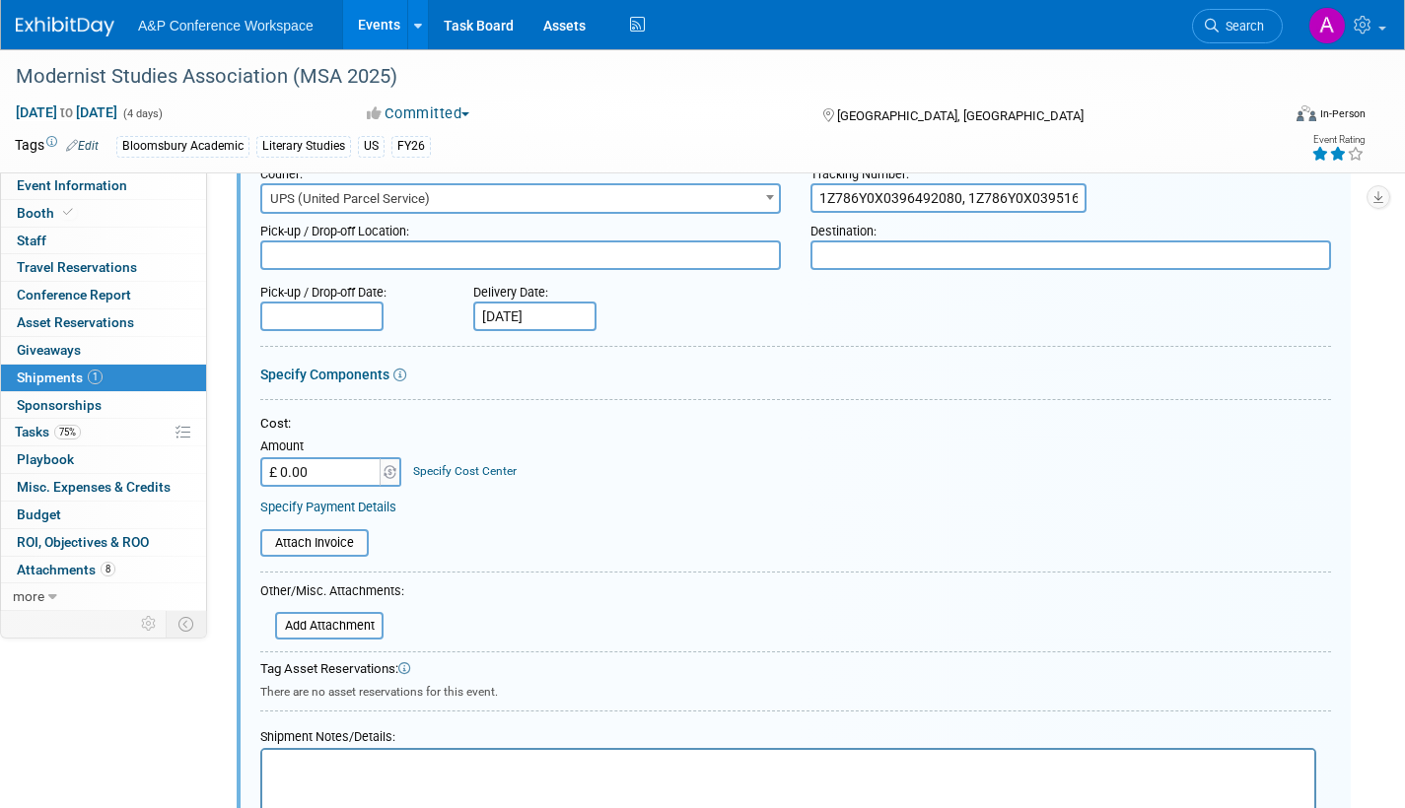
scroll to position [424, 0]
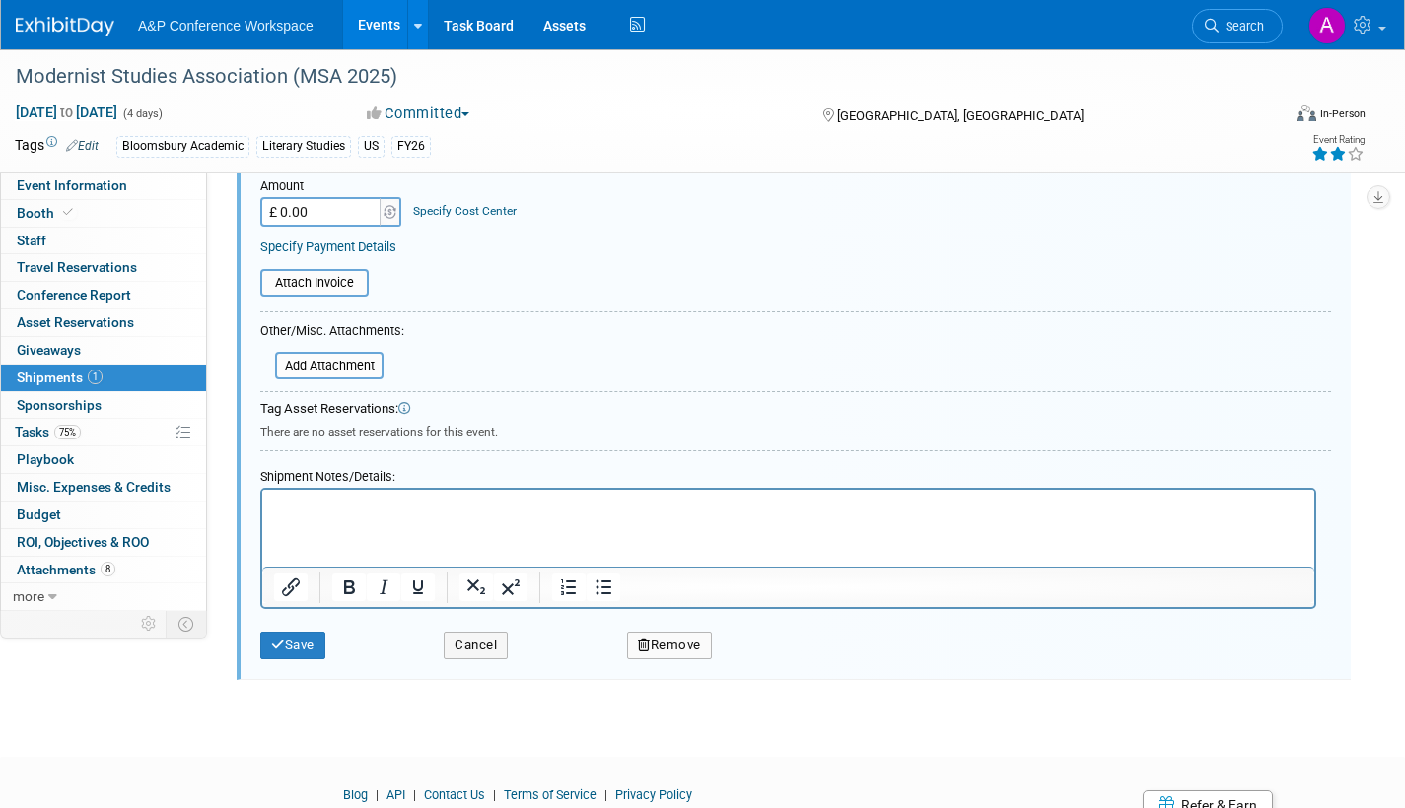
click at [293, 502] on p "Rich Text Area. Press ALT-0 for help." at bounding box center [788, 508] width 1029 height 20
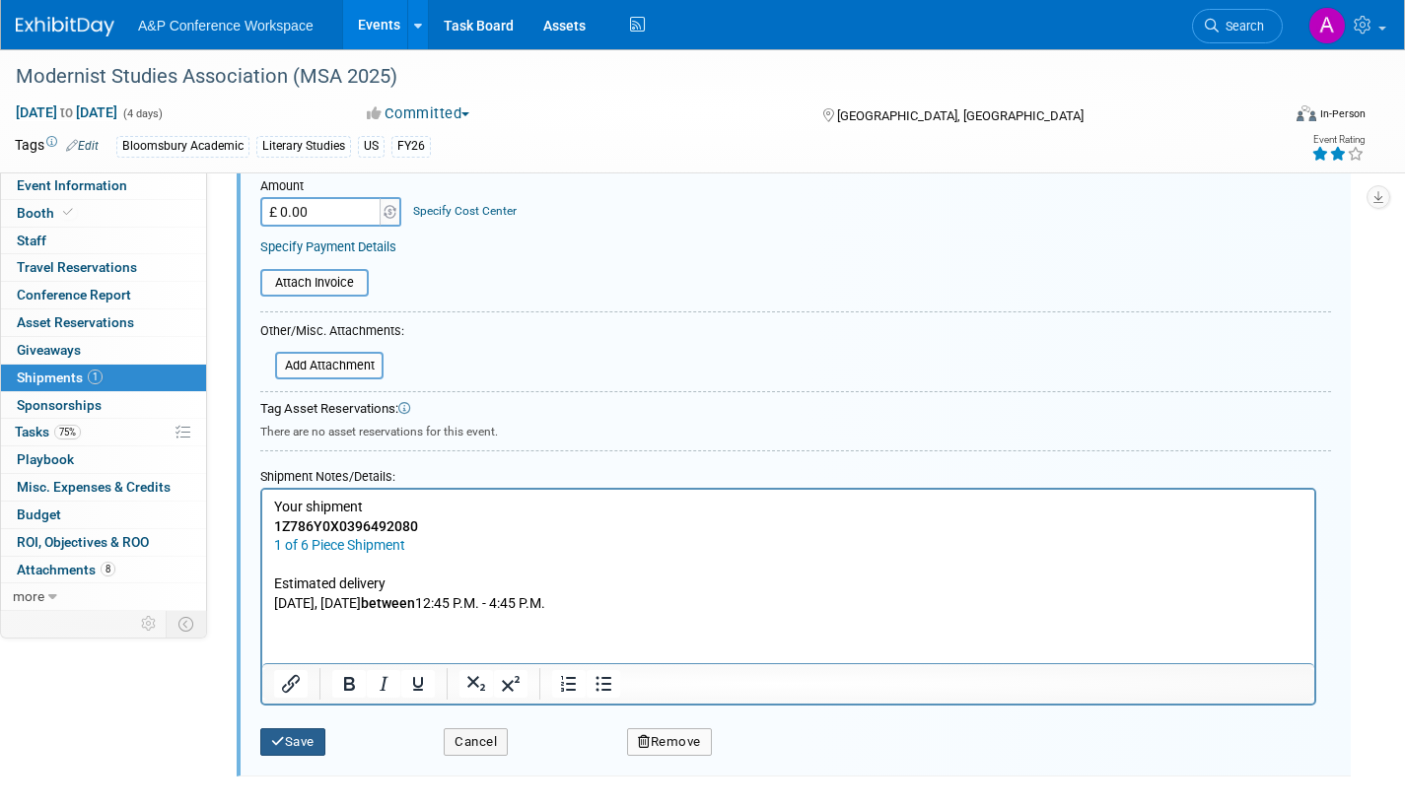
click at [316, 739] on button "Save" at bounding box center [292, 742] width 65 height 28
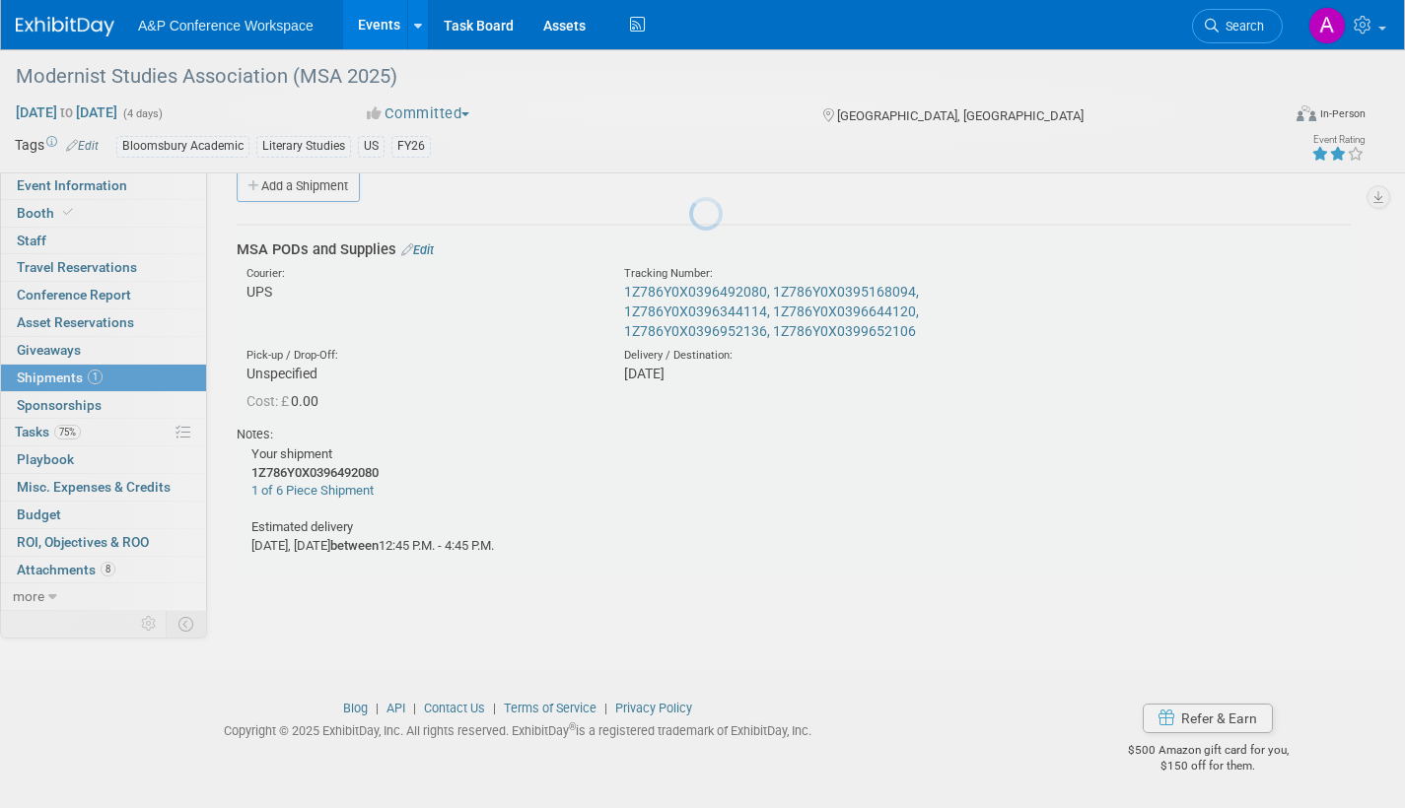
scroll to position [29, 0]
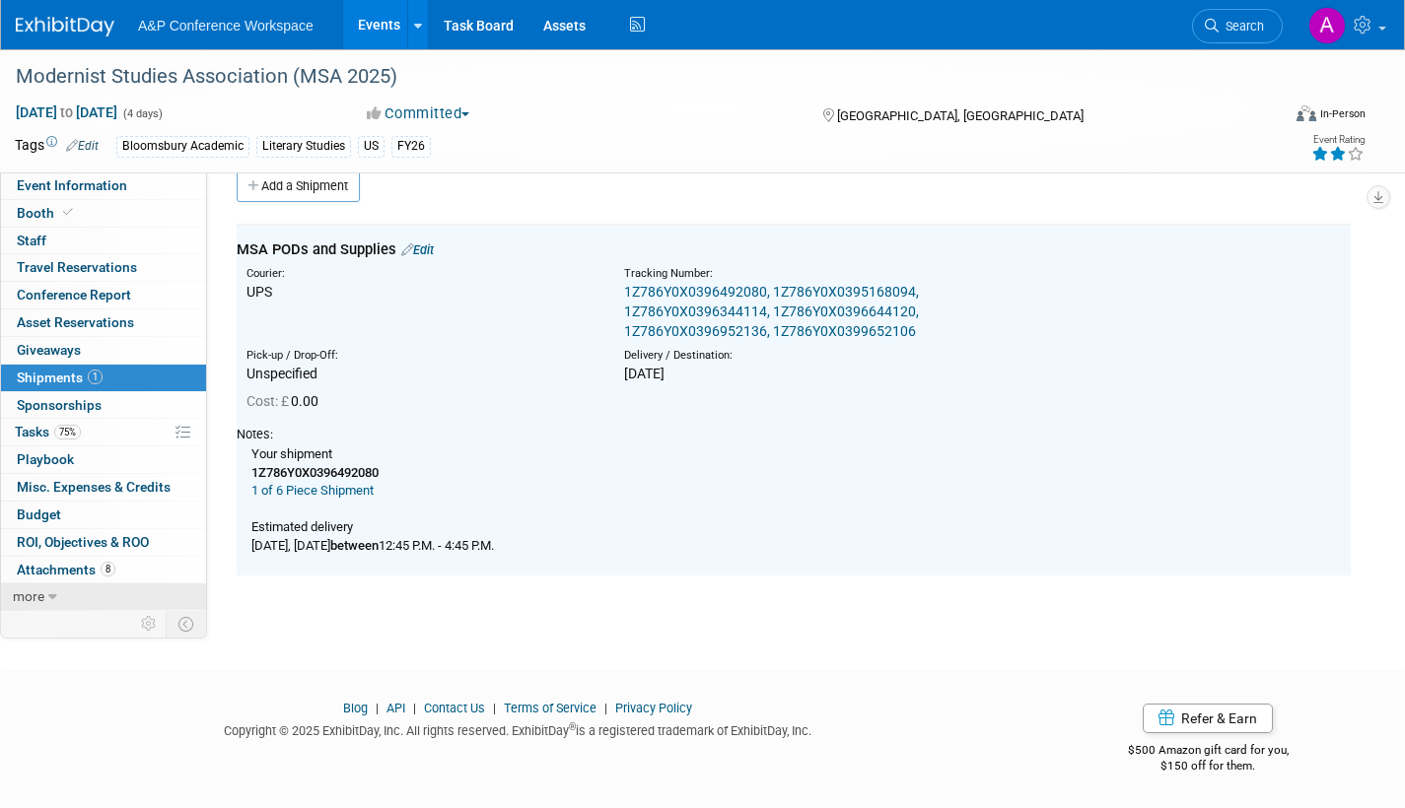
click at [42, 597] on span "more" at bounding box center [29, 596] width 32 height 16
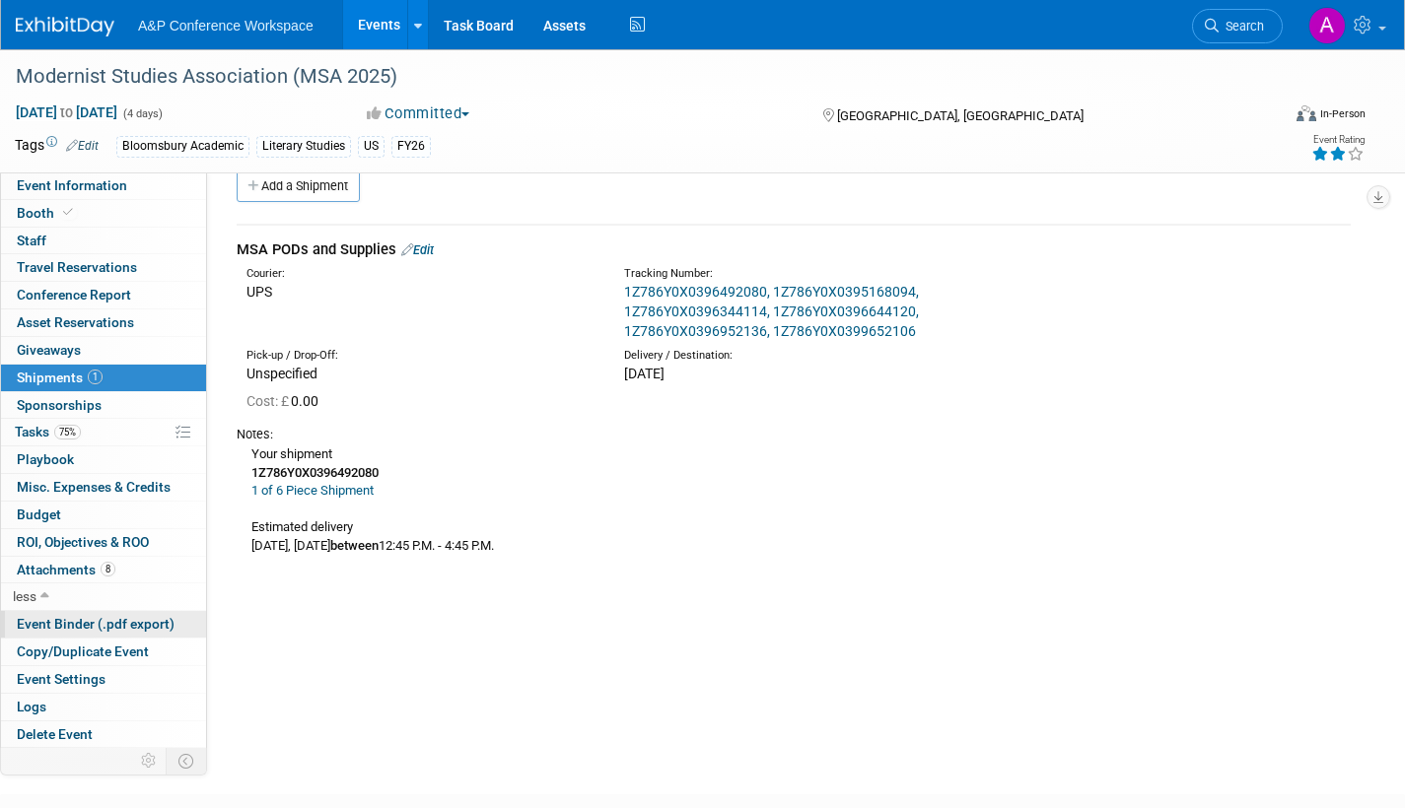
click at [39, 623] on span "Event Binder (.pdf export)" at bounding box center [96, 624] width 158 height 16
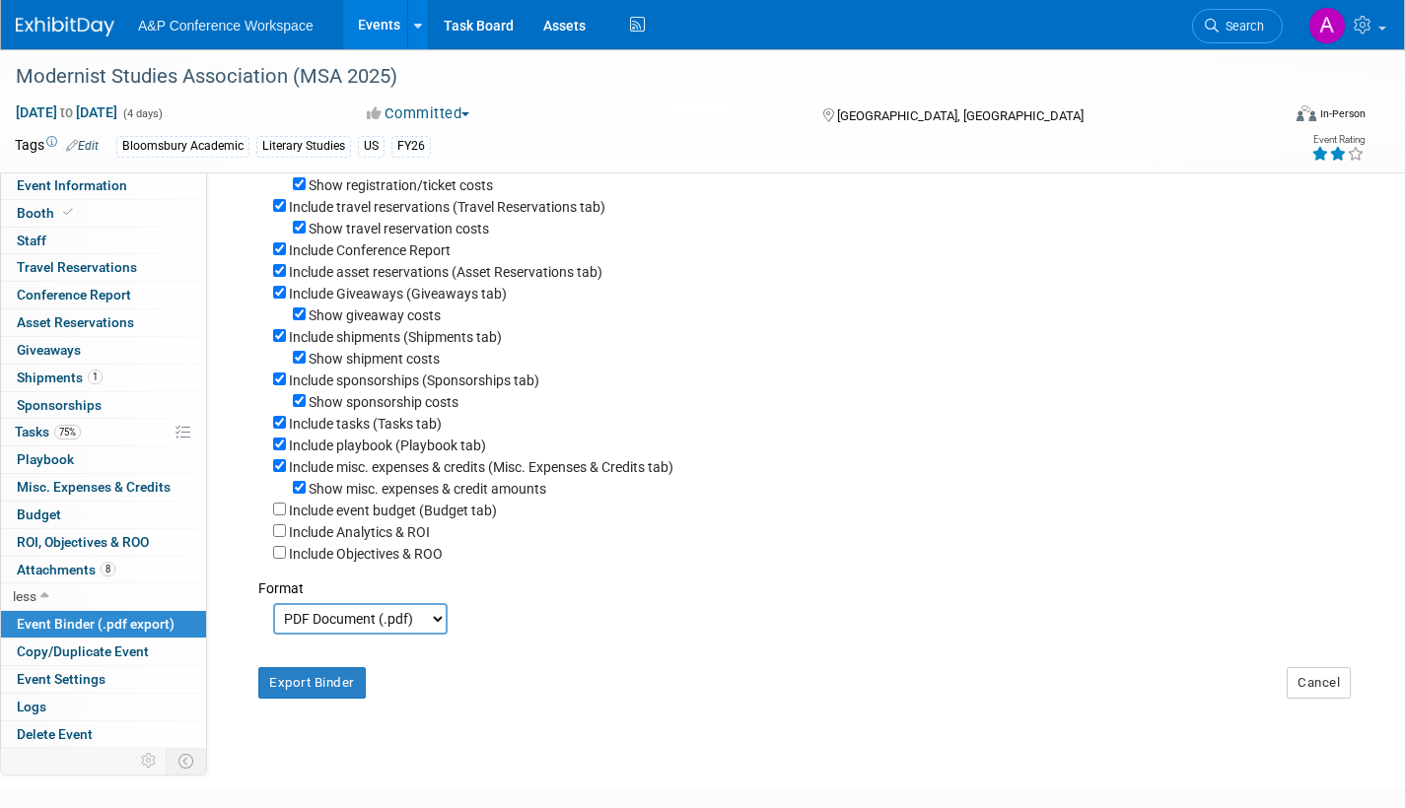
scroll to position [383, 0]
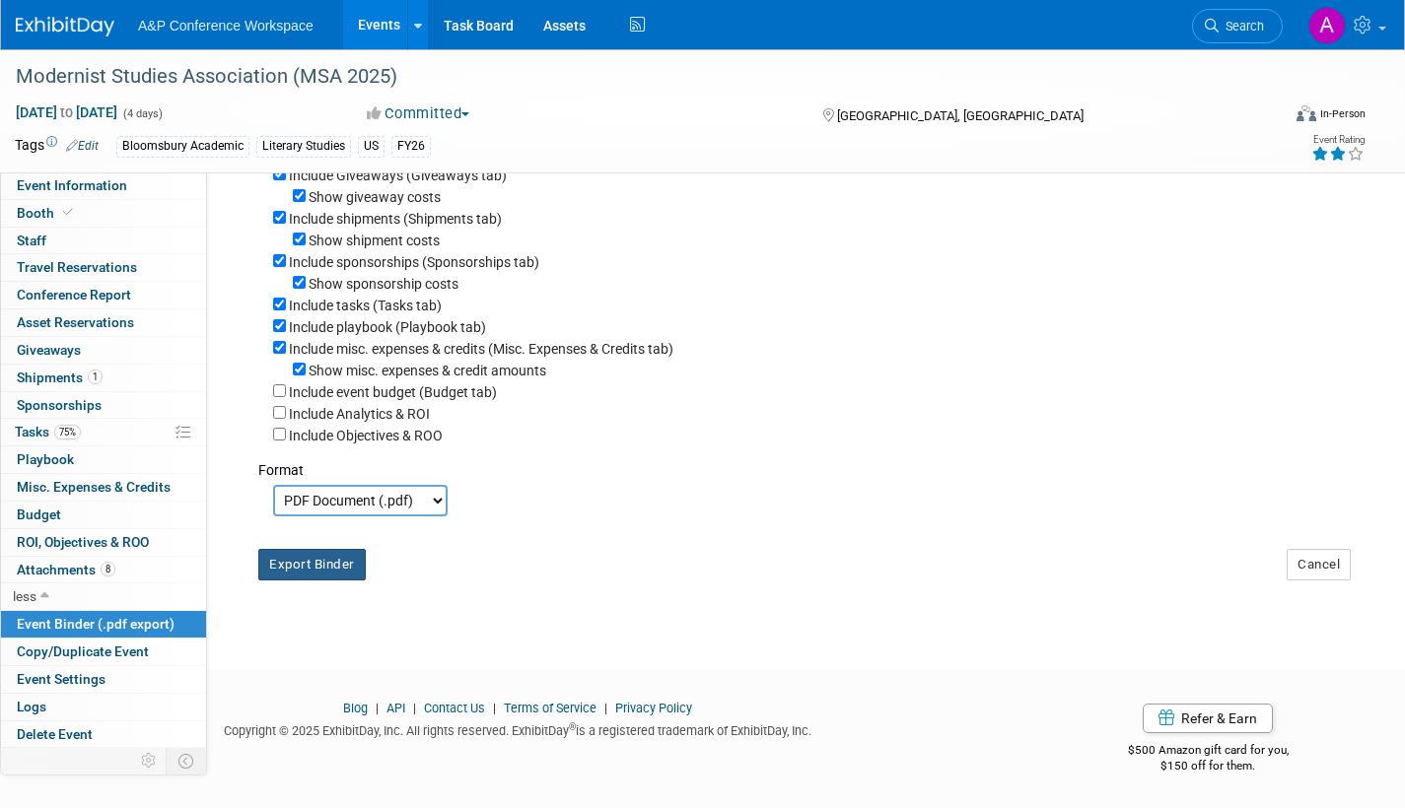
click at [341, 562] on button "Export Binder" at bounding box center [311, 565] width 107 height 32
click at [93, 191] on span "Event Information" at bounding box center [72, 185] width 110 height 16
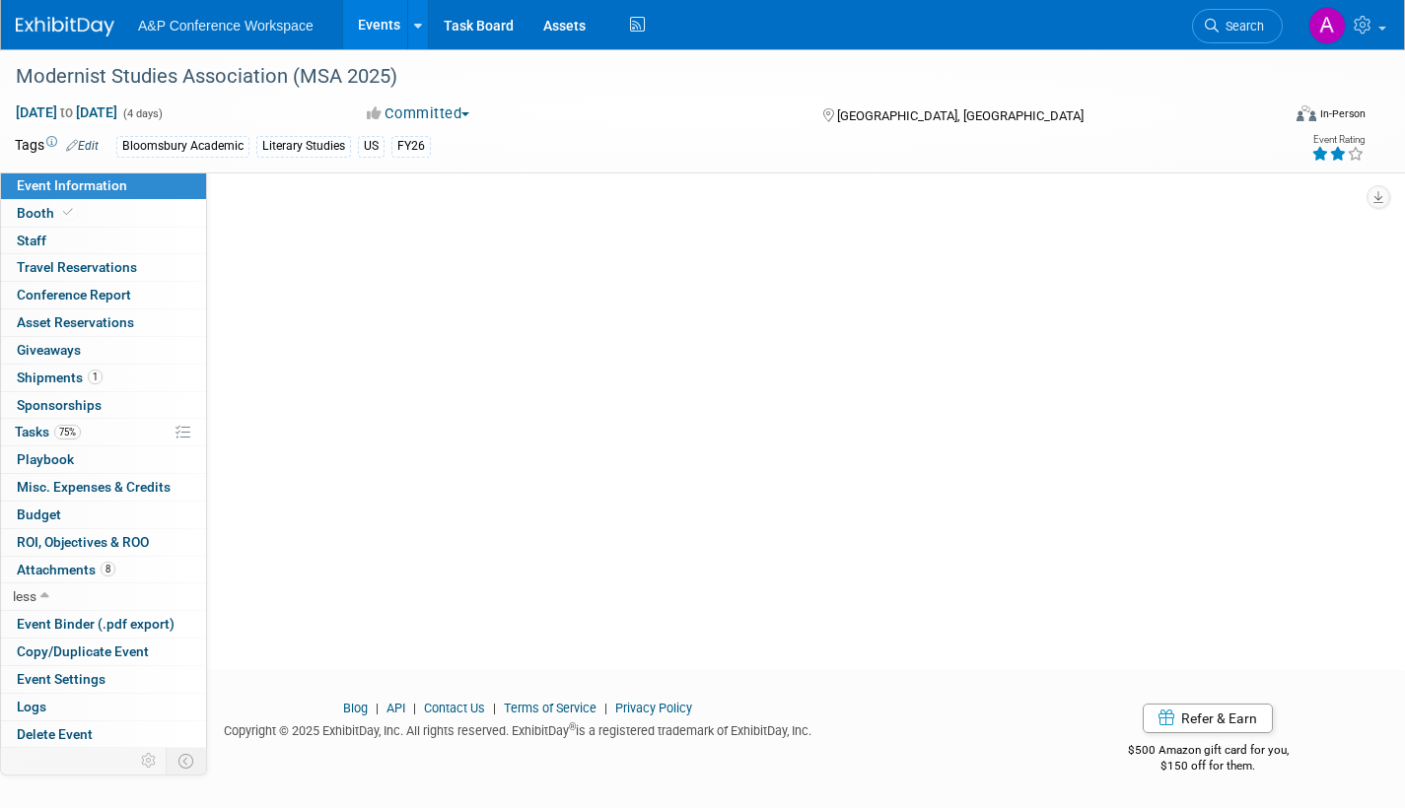
scroll to position [0, 0]
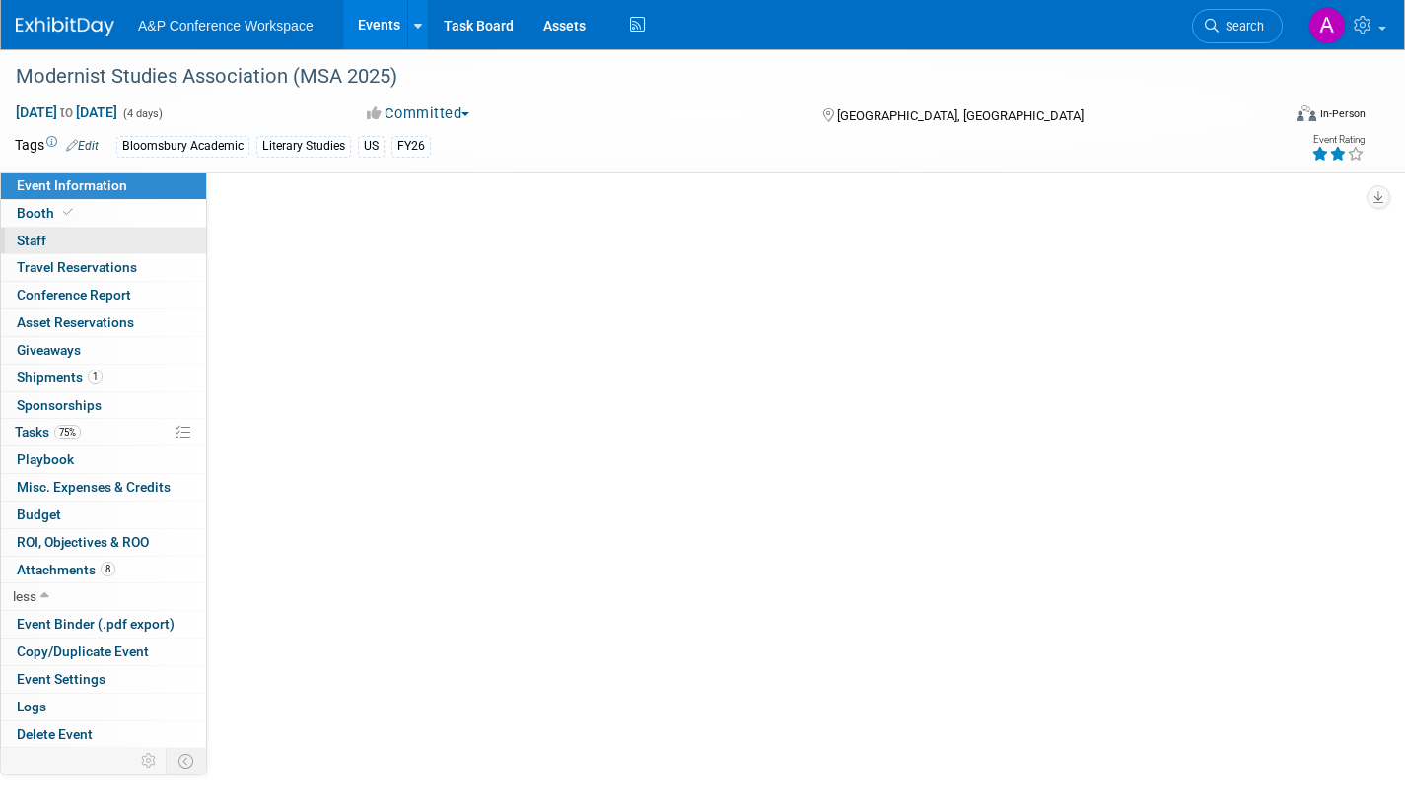
select select "Annual"
select select "Level 2"
select select "In-Person Booth"
select select "Literary Studies"
select select "Bloomsbury Academic"
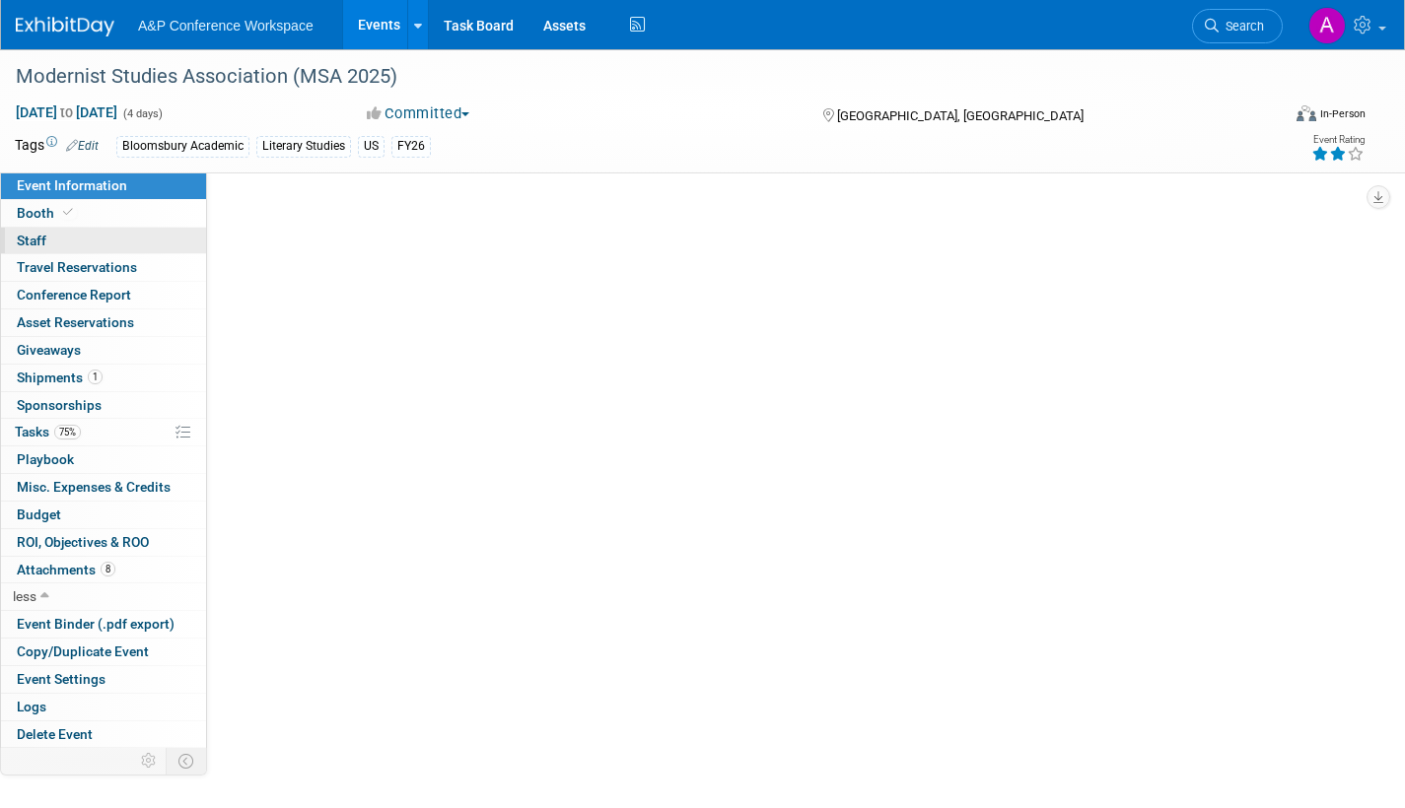
select select "[PERSON_NAME]"
select select "Brand/Subject Presence​"
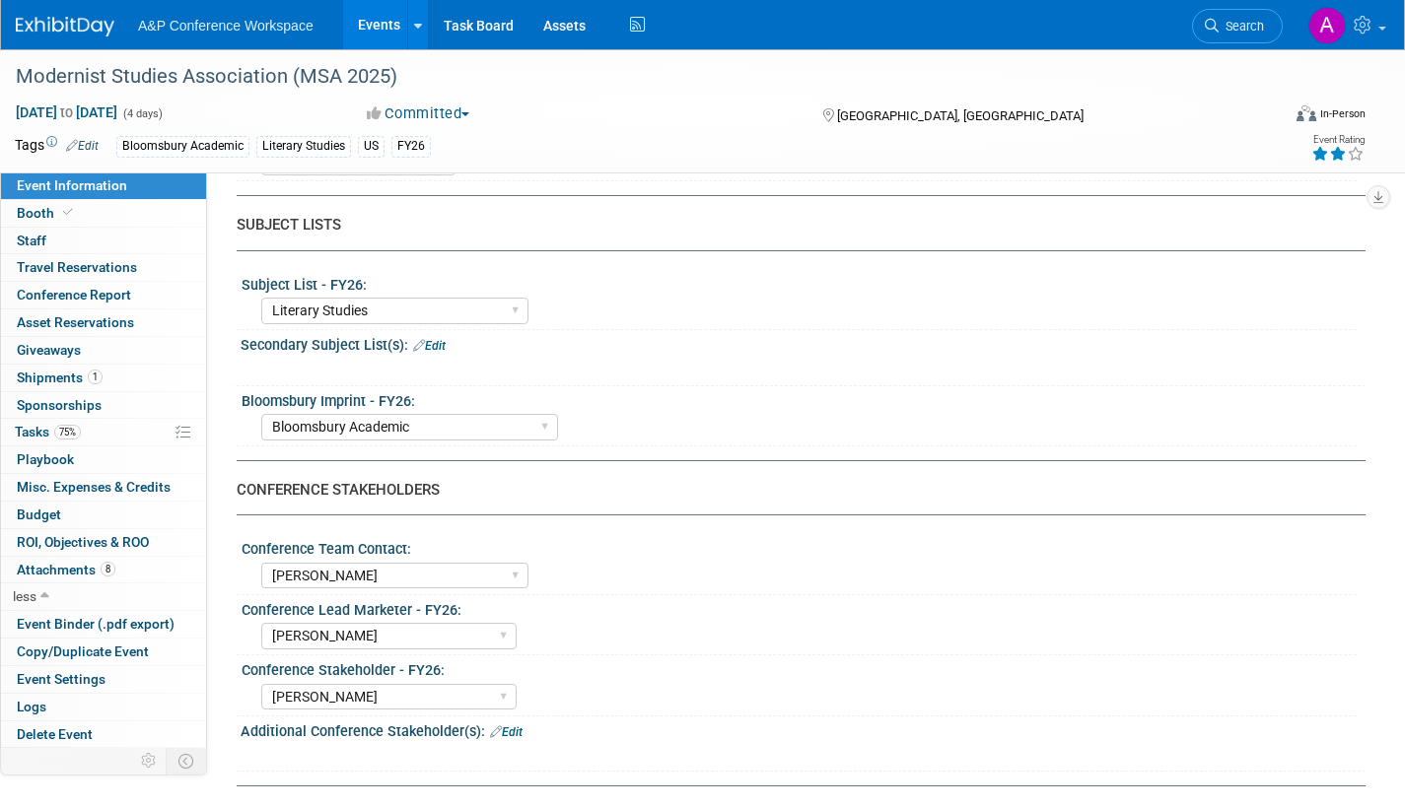
scroll to position [887, 0]
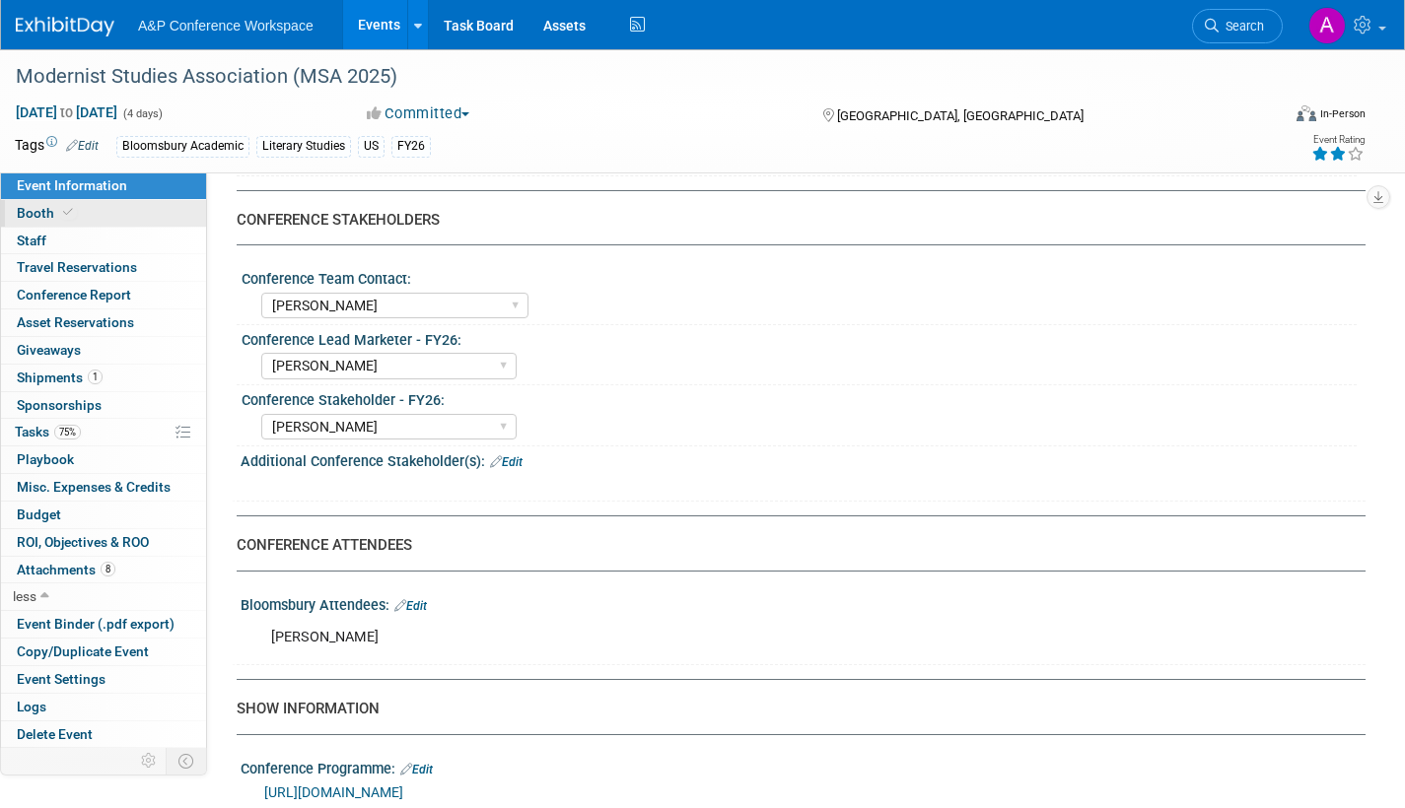
click at [52, 210] on span "Booth" at bounding box center [47, 213] width 60 height 16
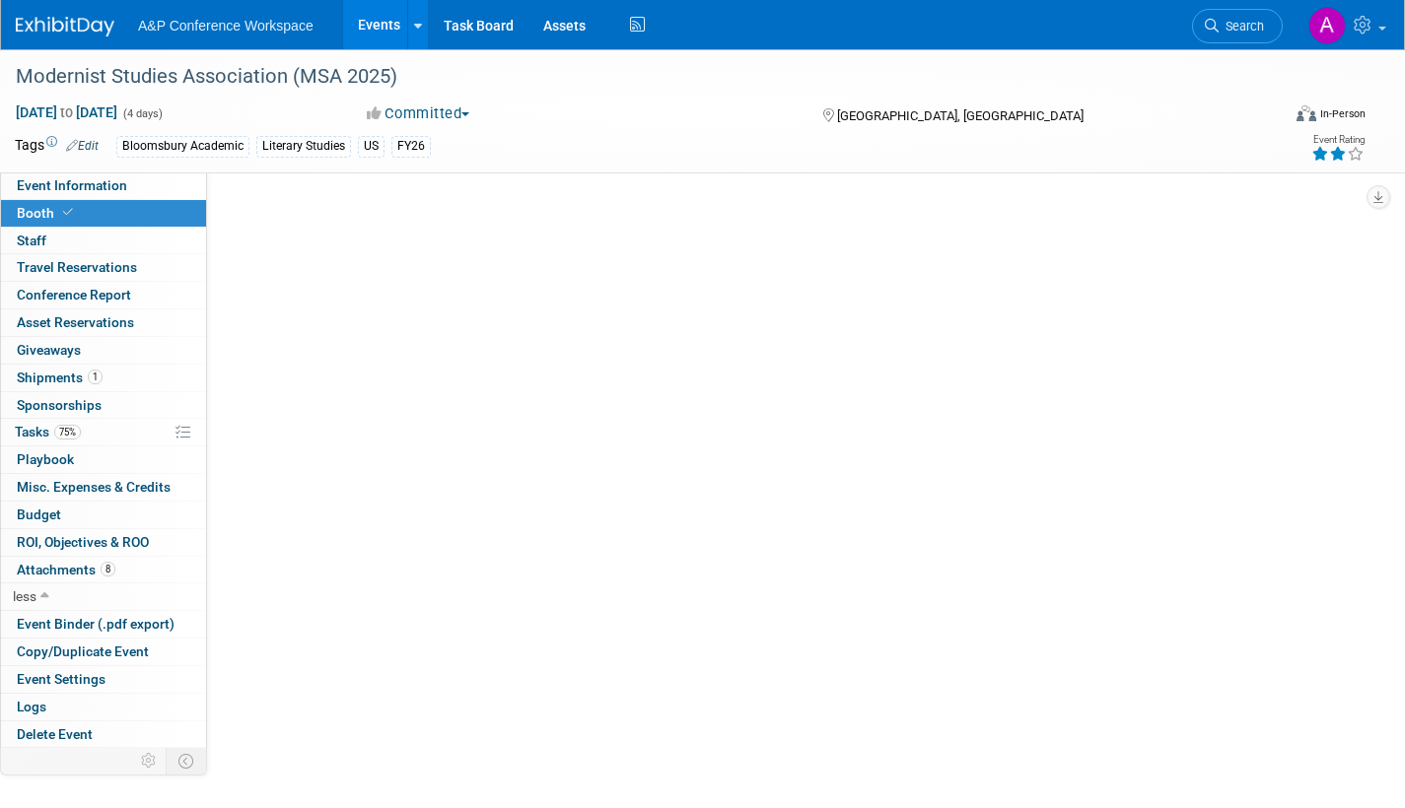
scroll to position [0, 0]
select select "CUAP"
